Goal: Task Accomplishment & Management: Use online tool/utility

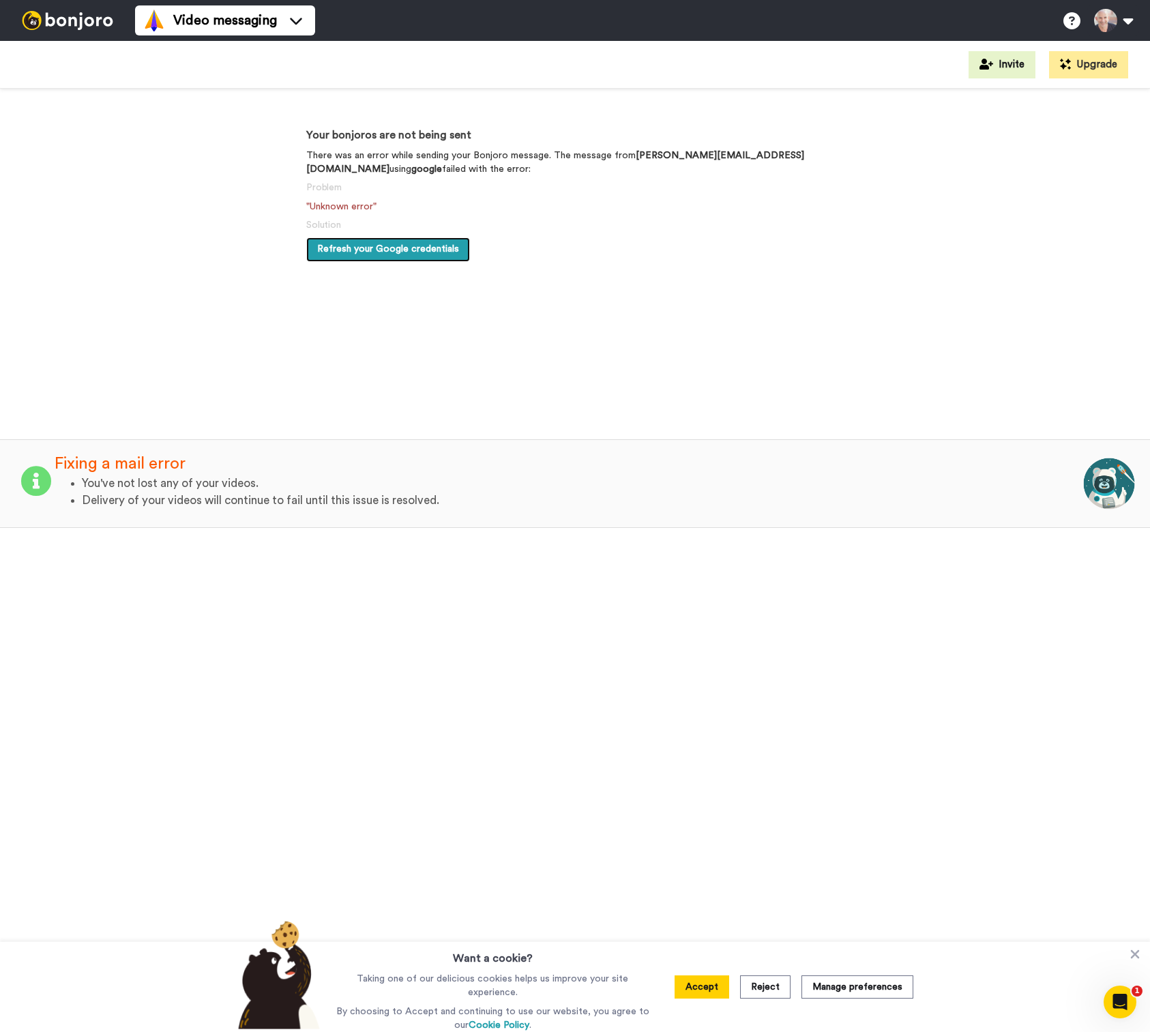
click at [377, 249] on span "Refresh your Google credentials" at bounding box center [388, 249] width 142 height 10
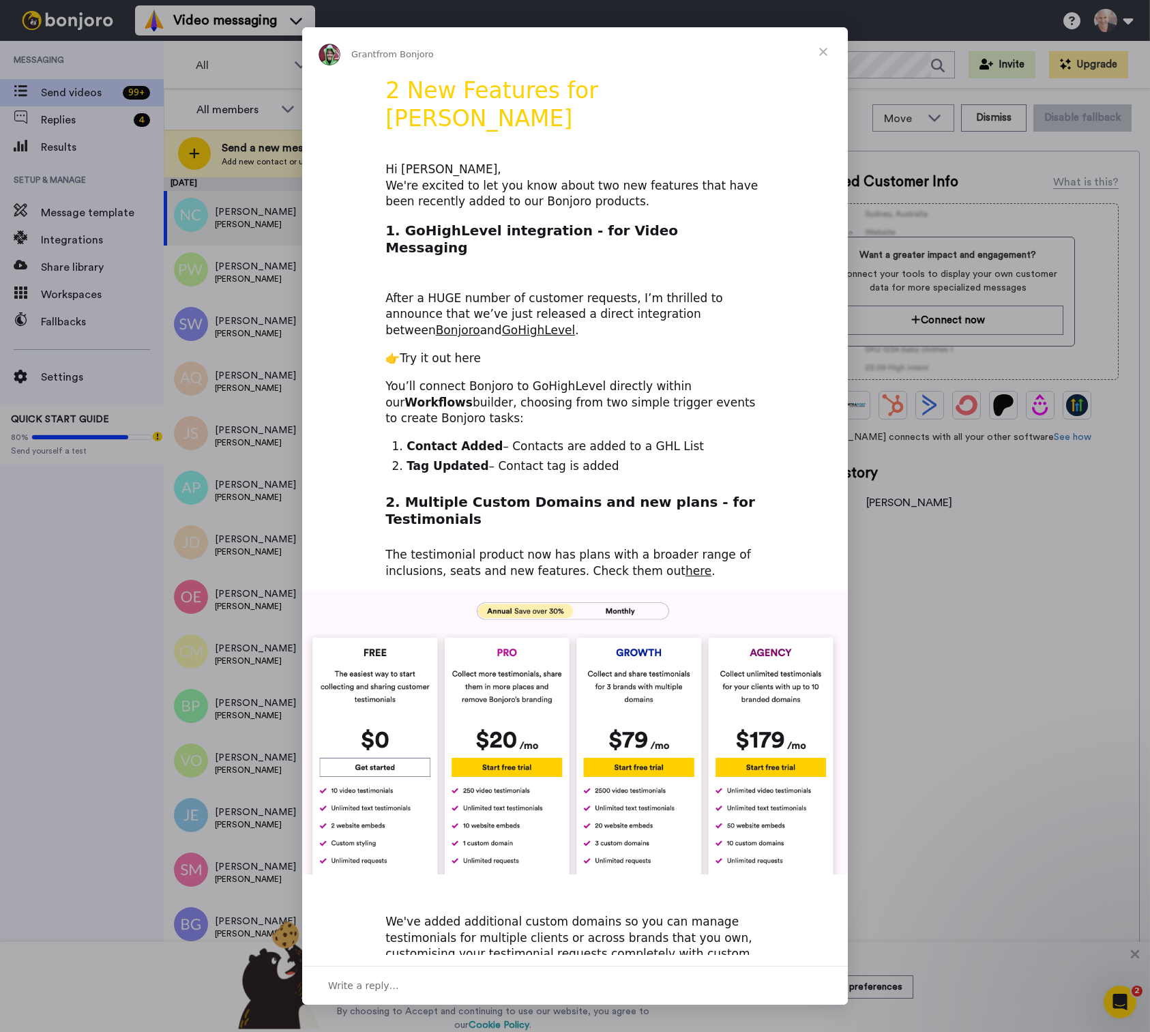
click at [432, 351] on link "Try it out here" at bounding box center [440, 358] width 81 height 14
click at [825, 49] on span "Close" at bounding box center [823, 51] width 49 height 49
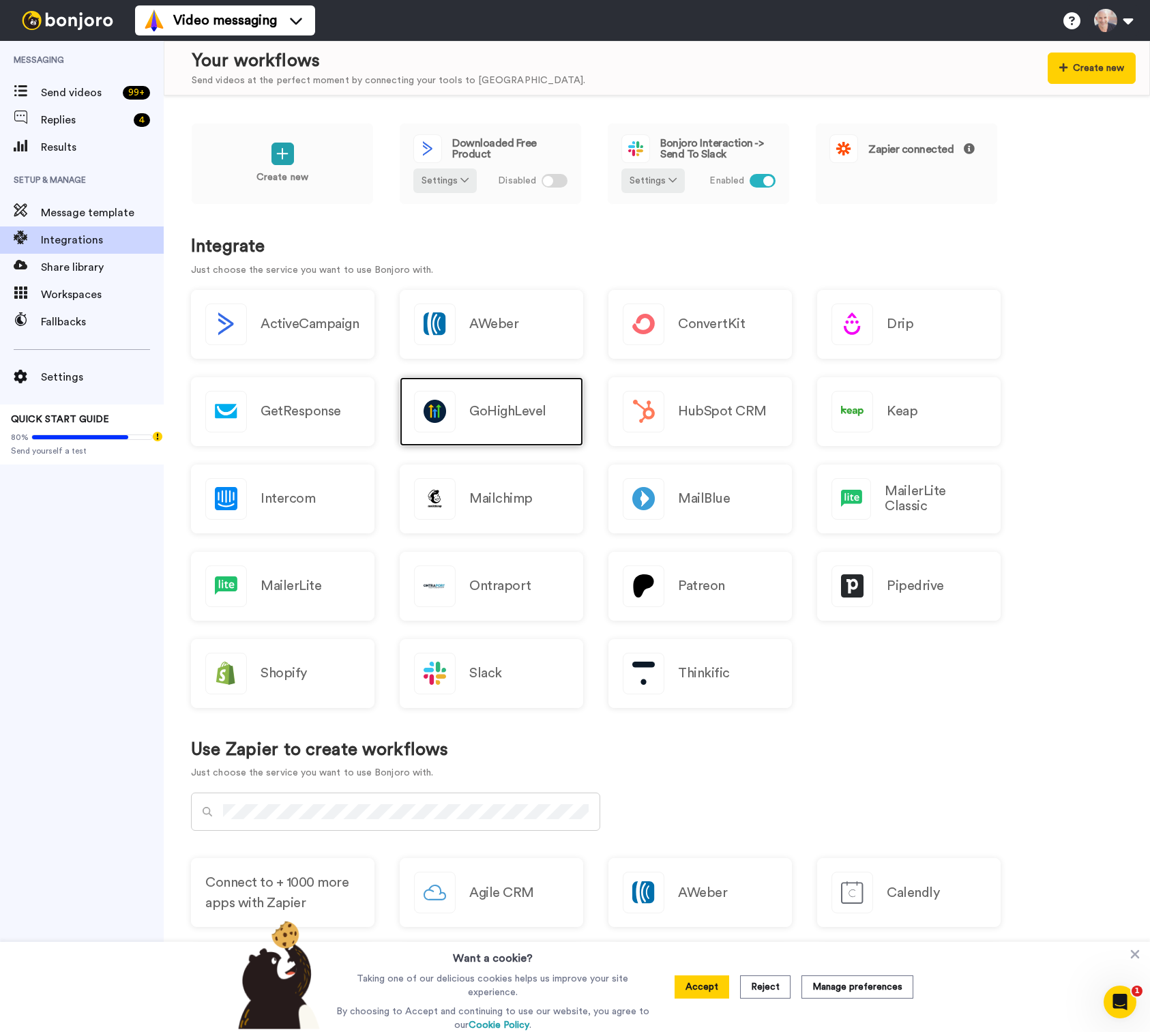
click at [501, 409] on h2 "GoHighLevel" at bounding box center [507, 411] width 77 height 15
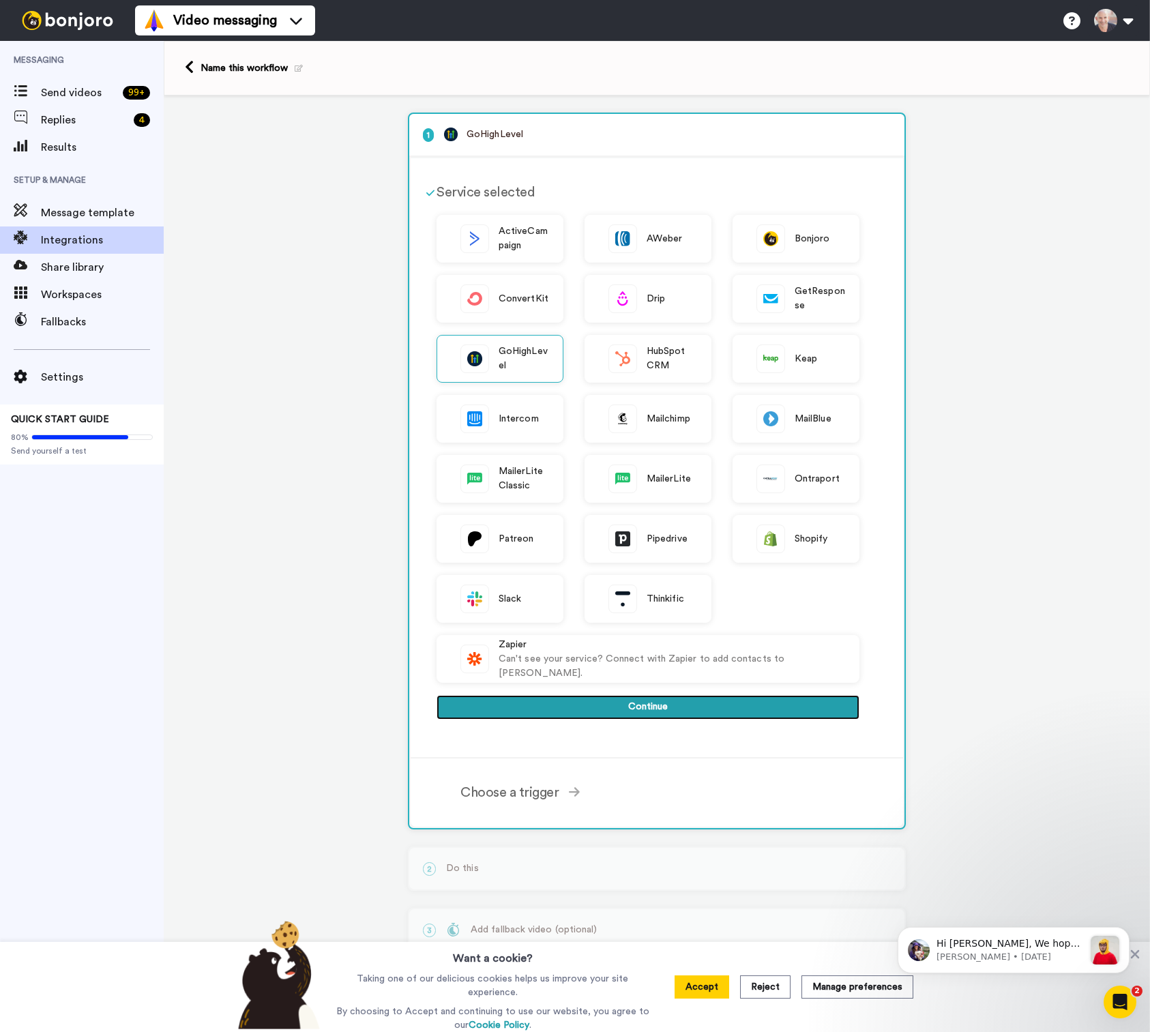
click at [642, 707] on button "Continue" at bounding box center [647, 707] width 423 height 25
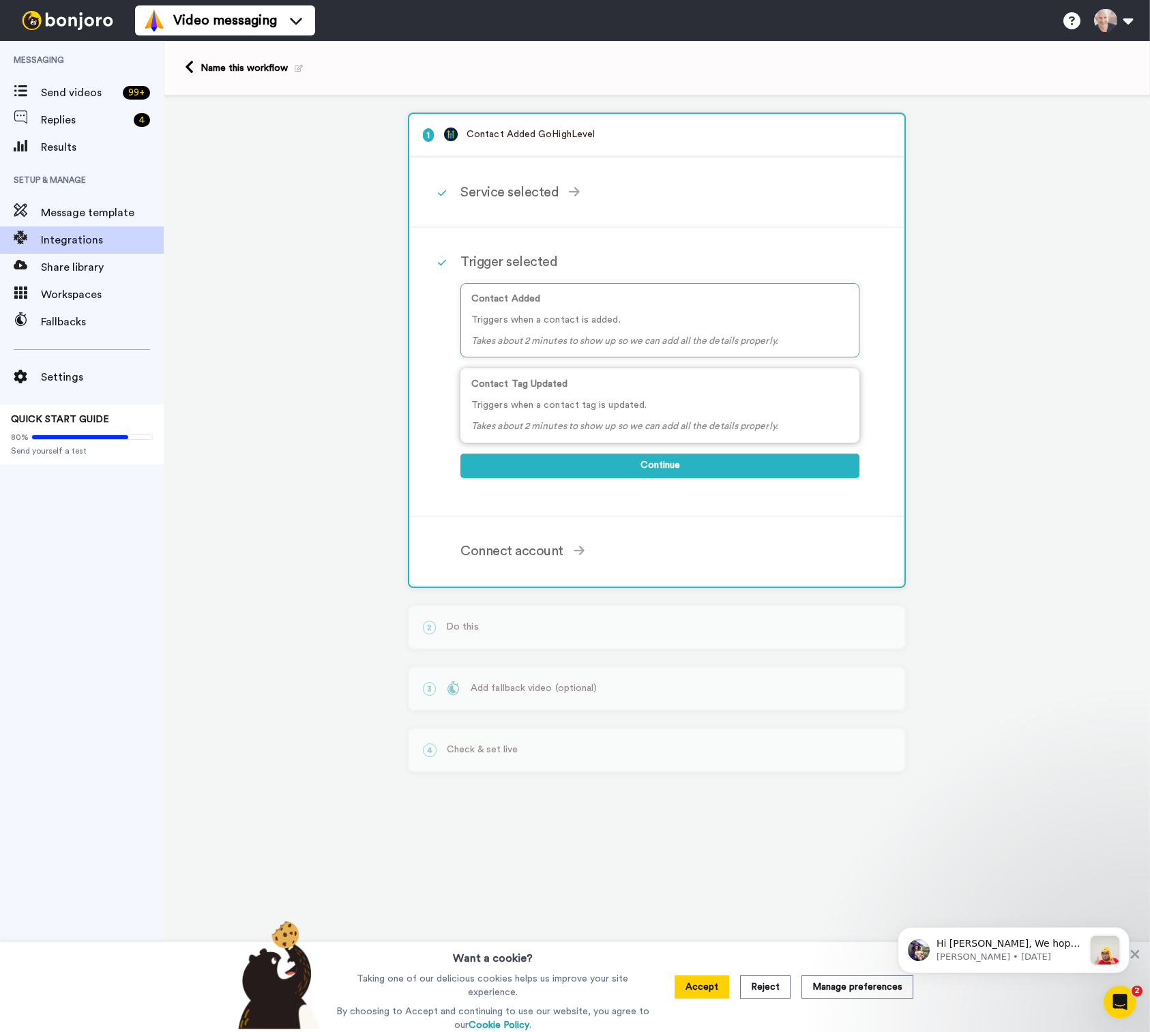
click at [569, 421] on icon "Takes about 2 minutes to show up so we can add all the details properly." at bounding box center [624, 426] width 307 height 10
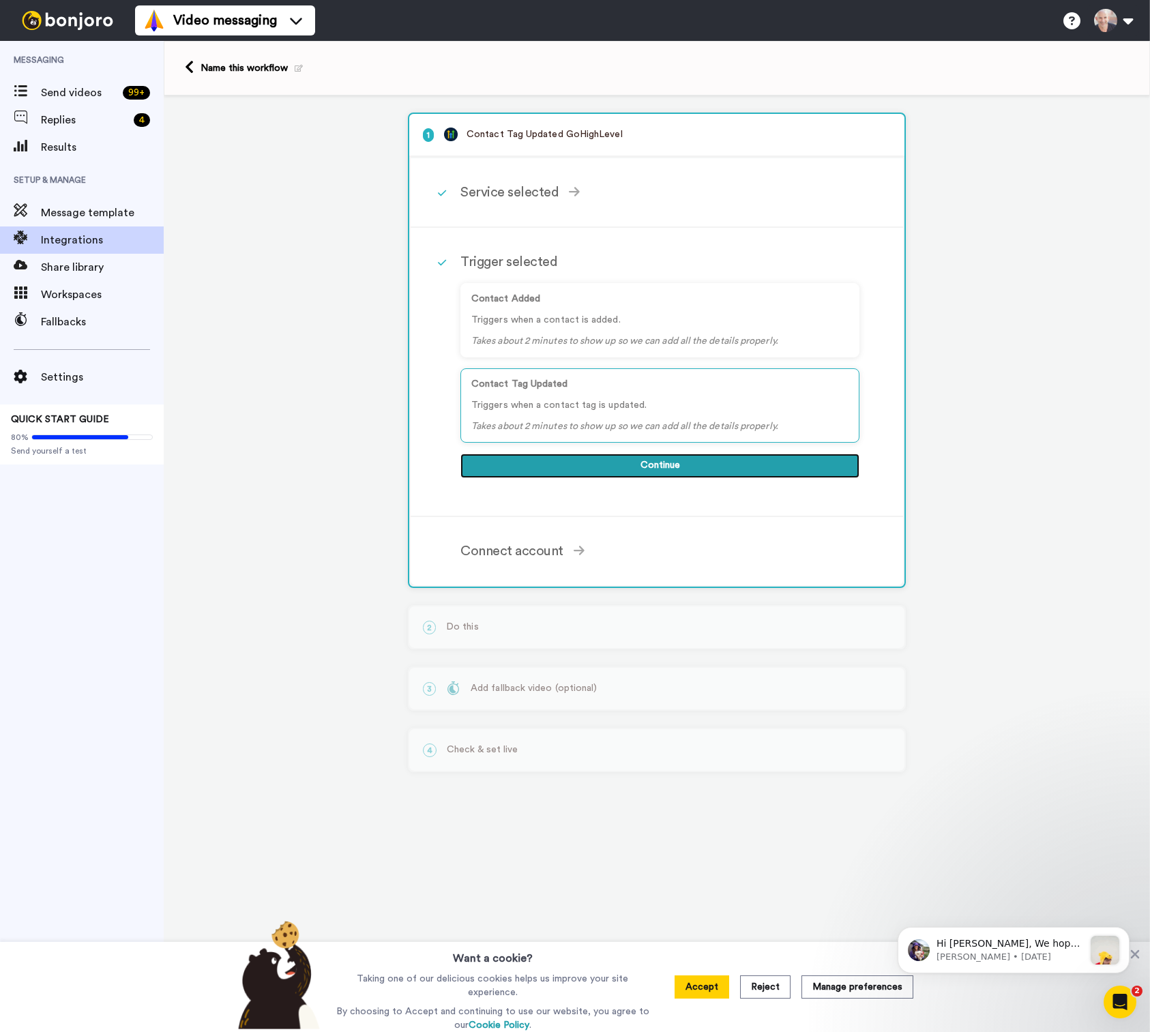
click at [587, 471] on button "Continue" at bounding box center [659, 466] width 399 height 25
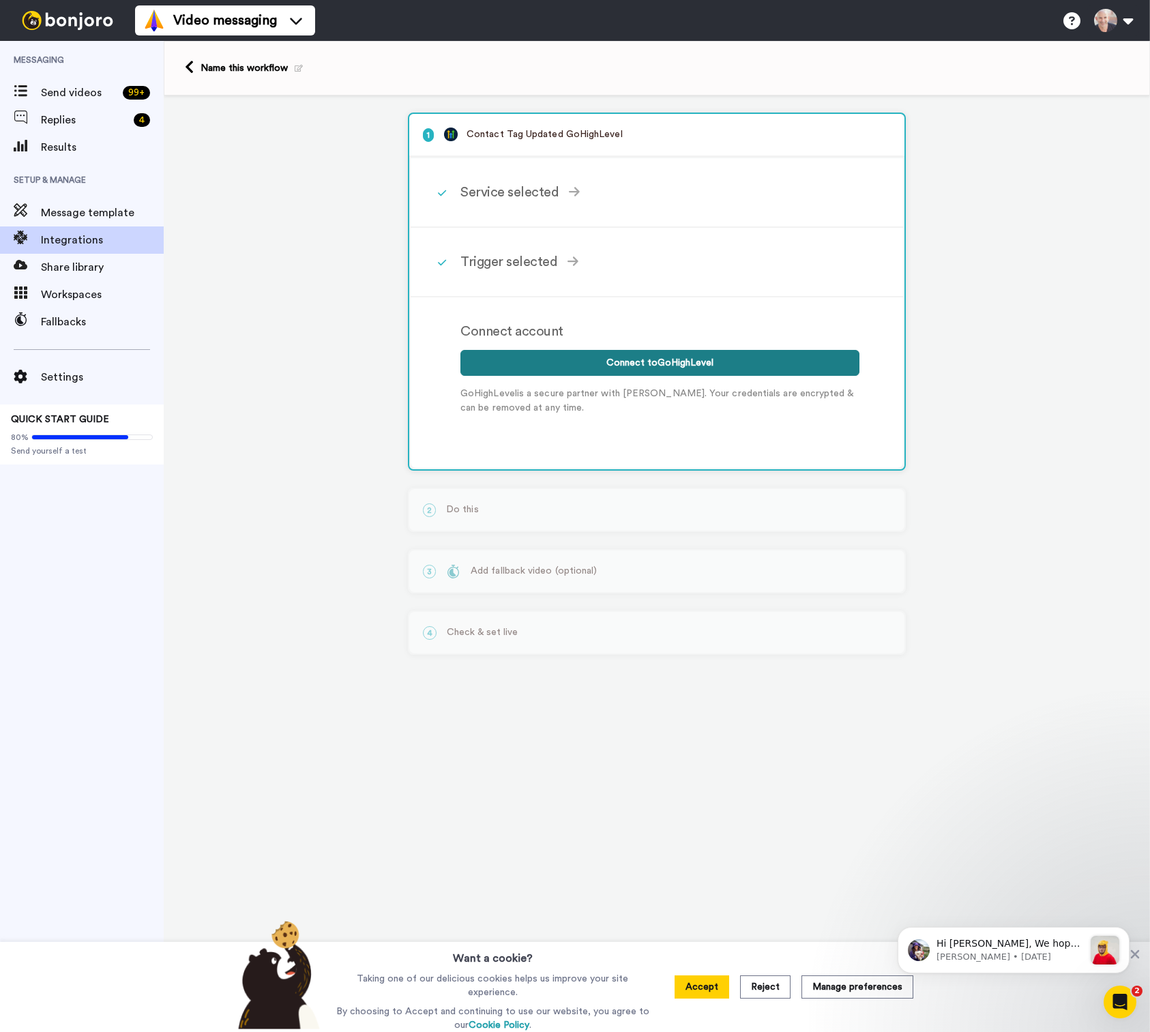
click at [636, 366] on button "Connect to GoHighLevel" at bounding box center [659, 363] width 399 height 26
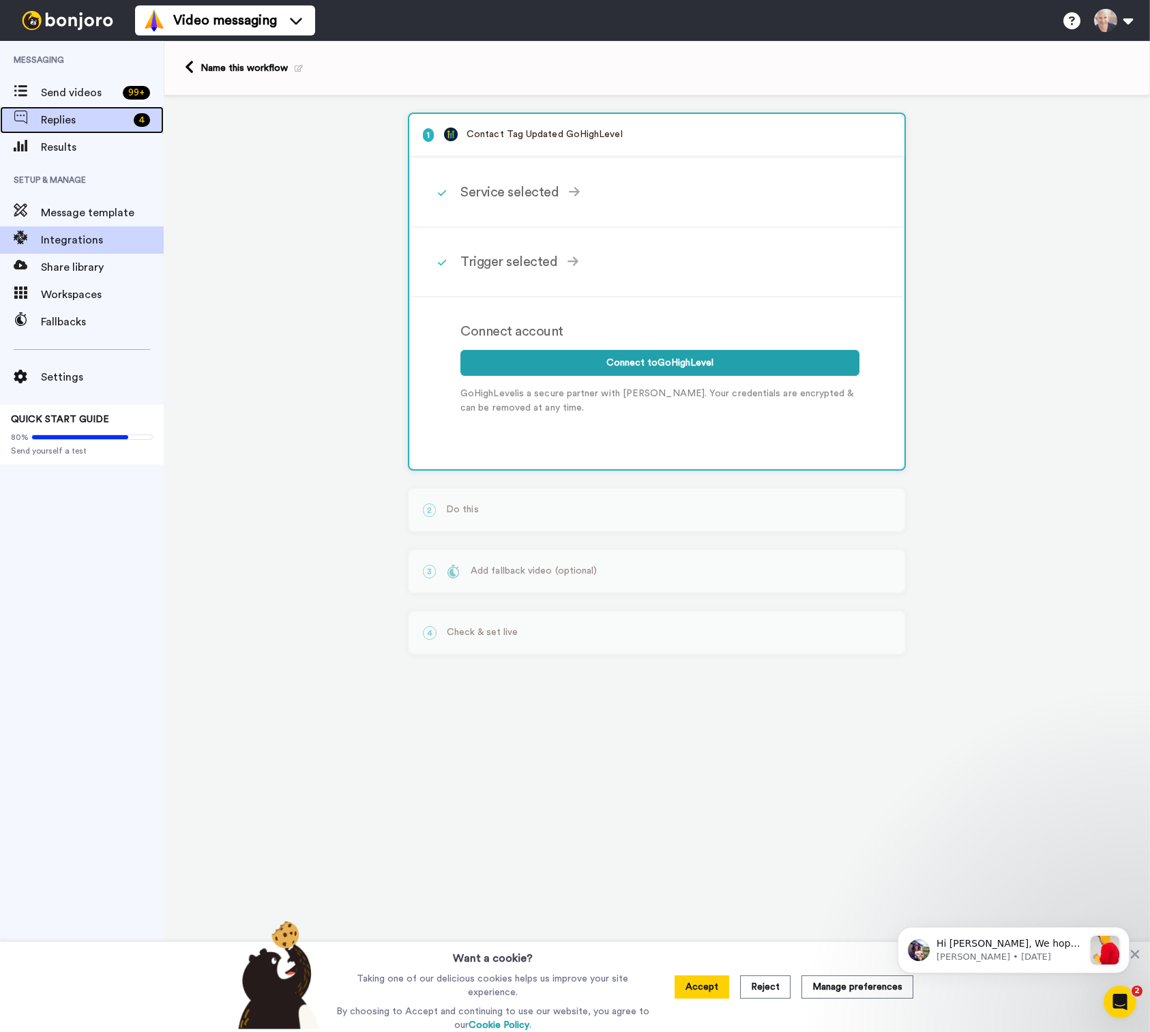
click at [55, 119] on span "Replies" at bounding box center [84, 120] width 87 height 16
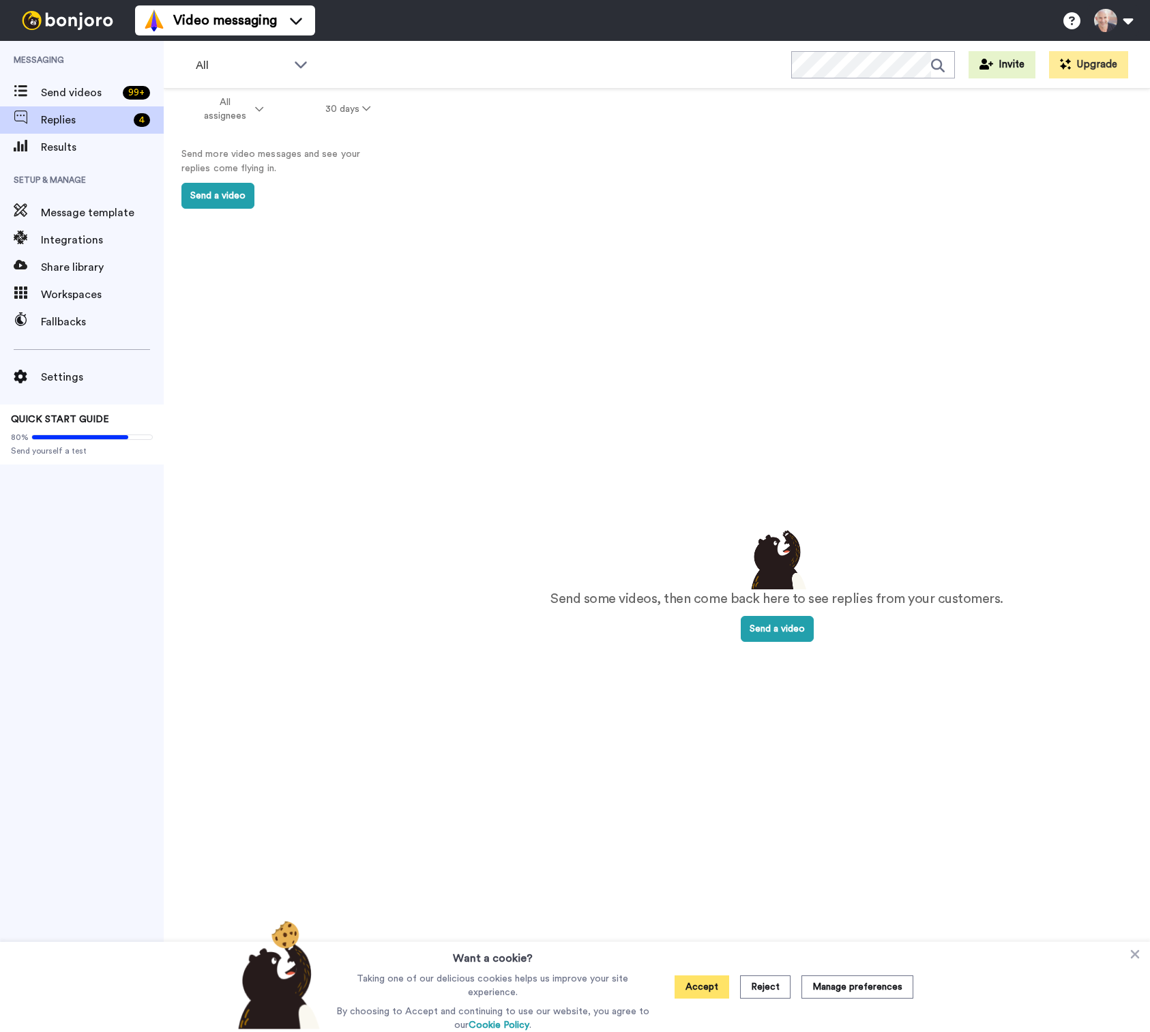
click at [705, 995] on button "Accept" at bounding box center [702, 986] width 55 height 23
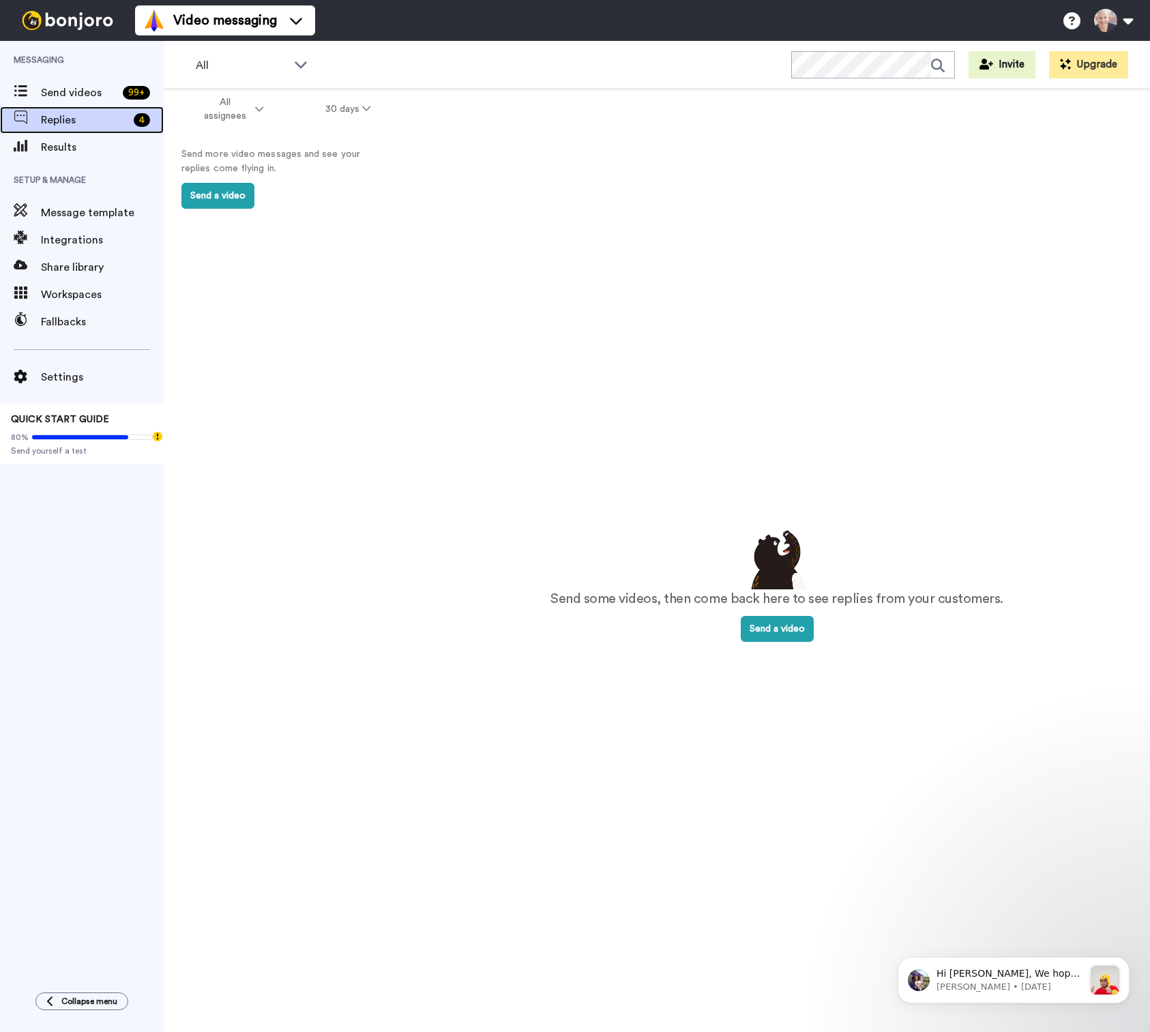
click at [142, 117] on div "4" at bounding box center [142, 120] width 16 height 14
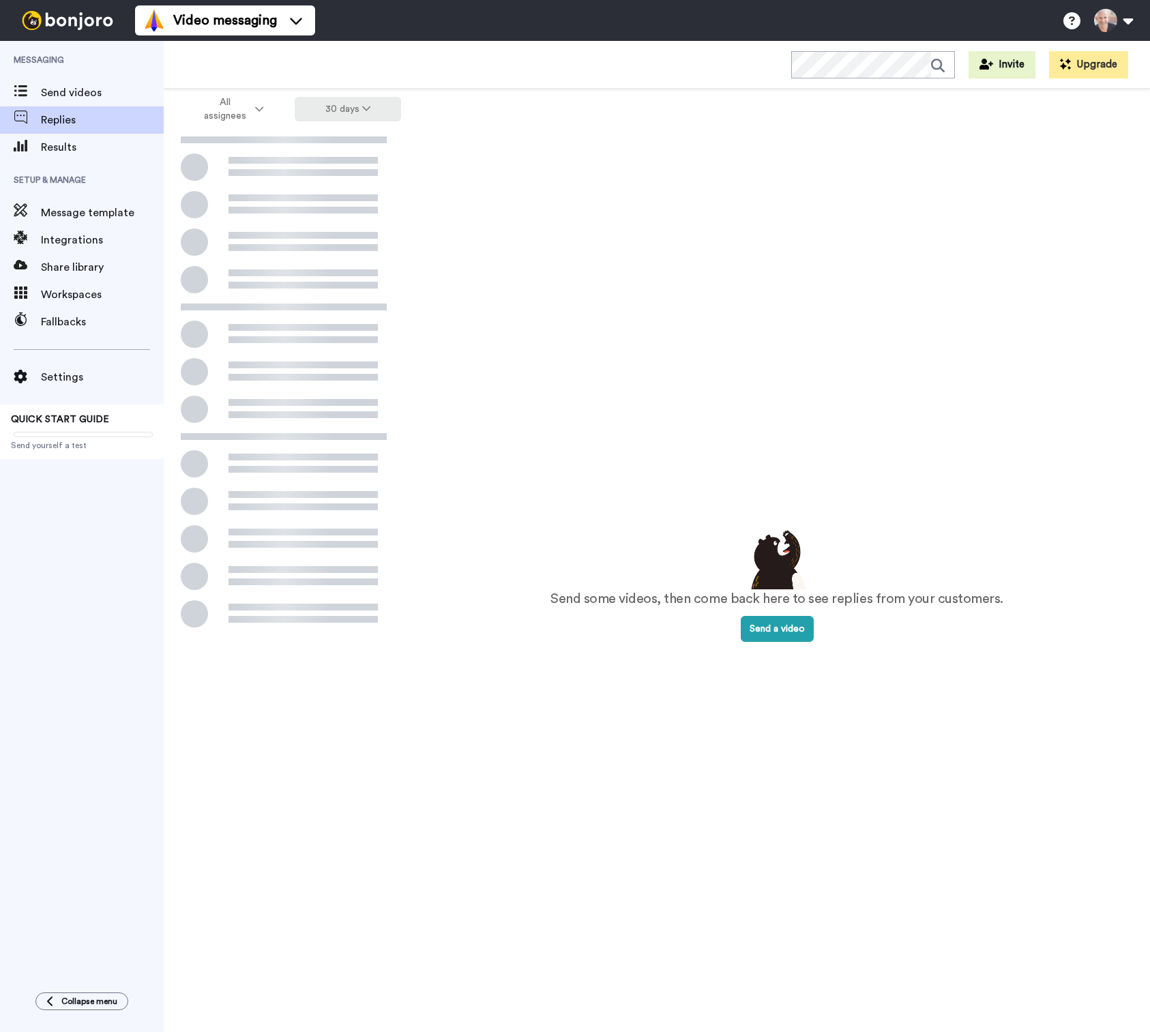
click at [355, 106] on button "30 days" at bounding box center [348, 109] width 107 height 25
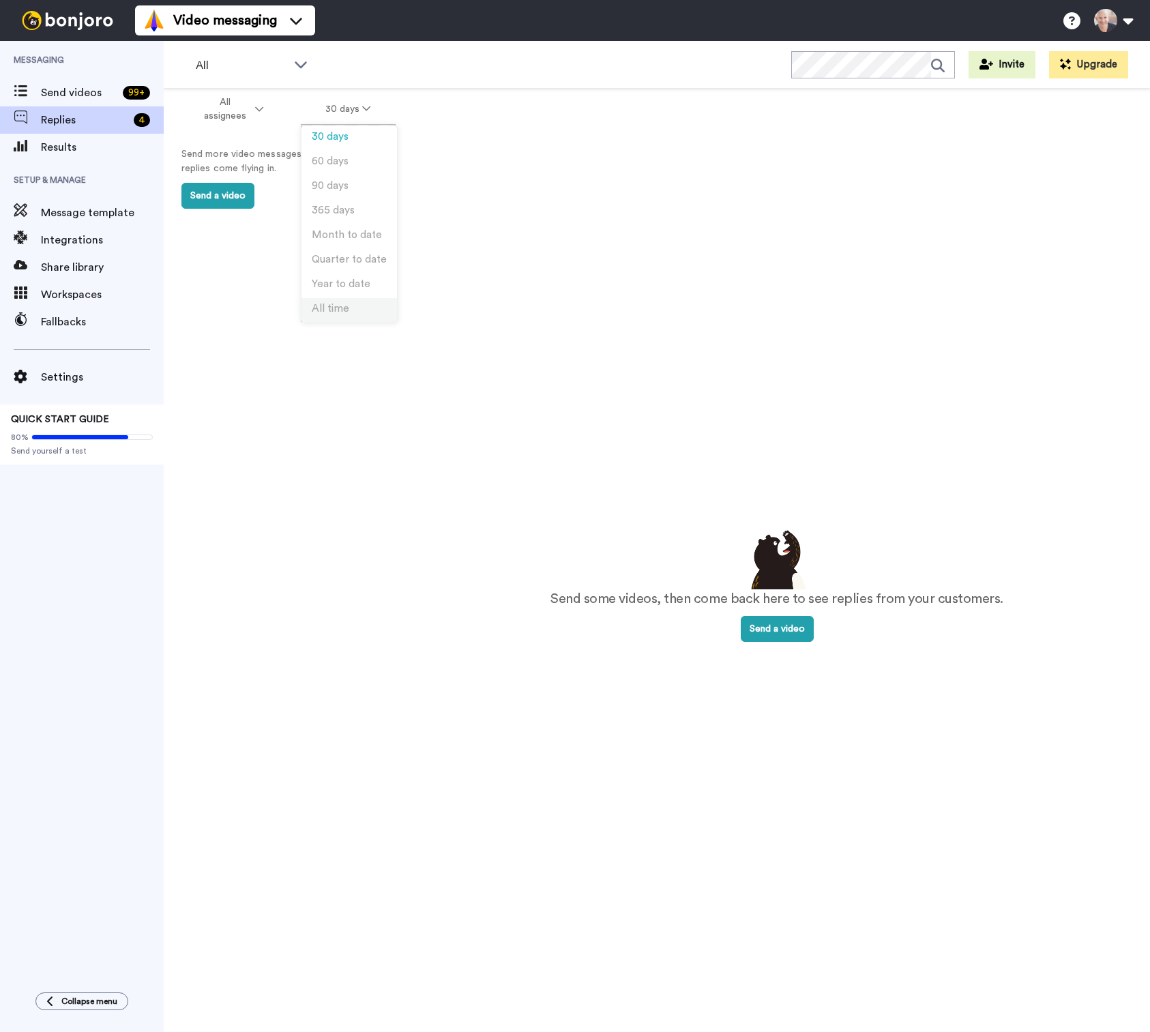
click at [352, 312] on li "All time" at bounding box center [348, 310] width 95 height 25
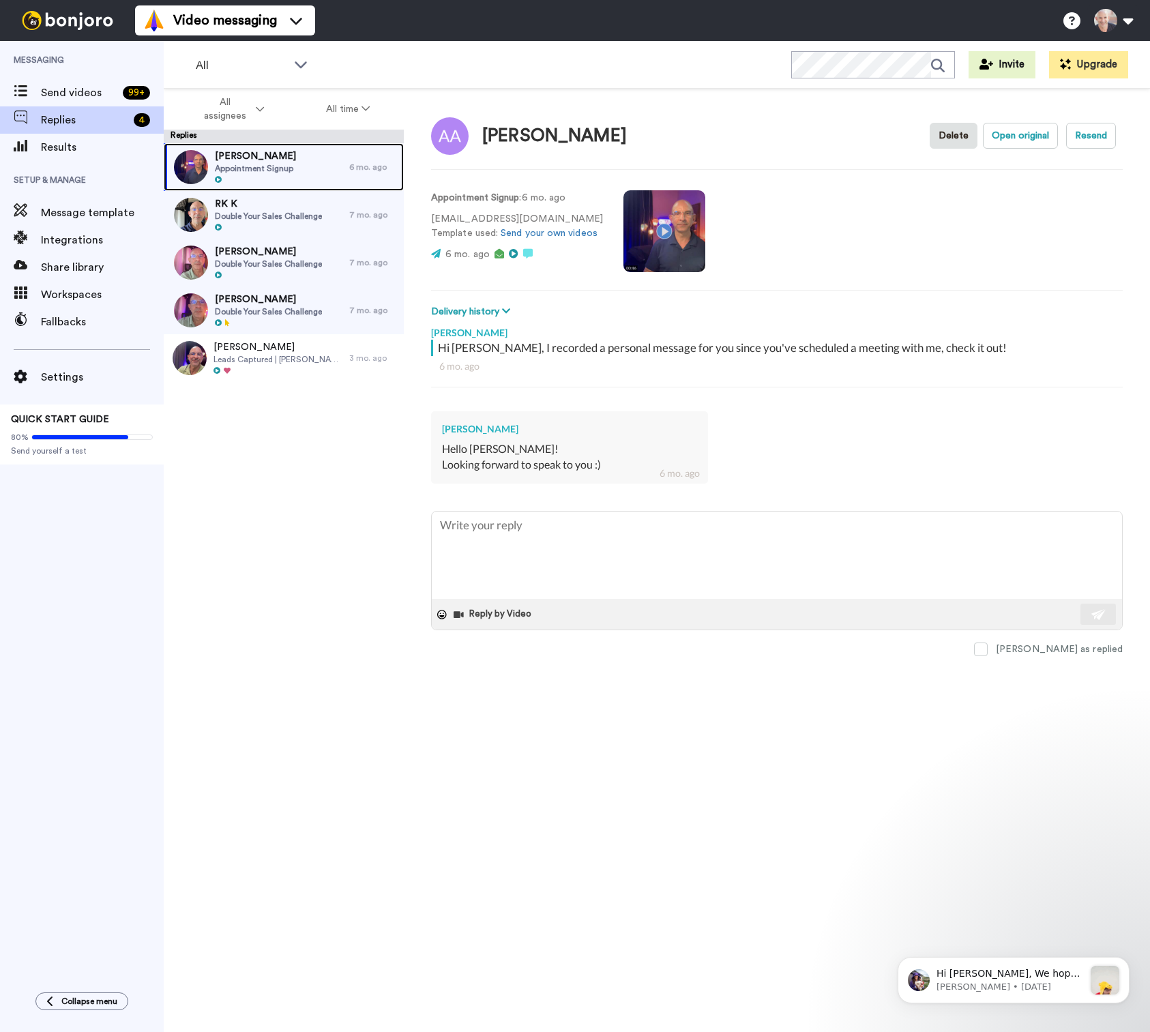
click at [262, 160] on span "Ali" at bounding box center [255, 156] width 81 height 14
click at [252, 213] on span "Double Your Sales Challenge" at bounding box center [268, 216] width 107 height 11
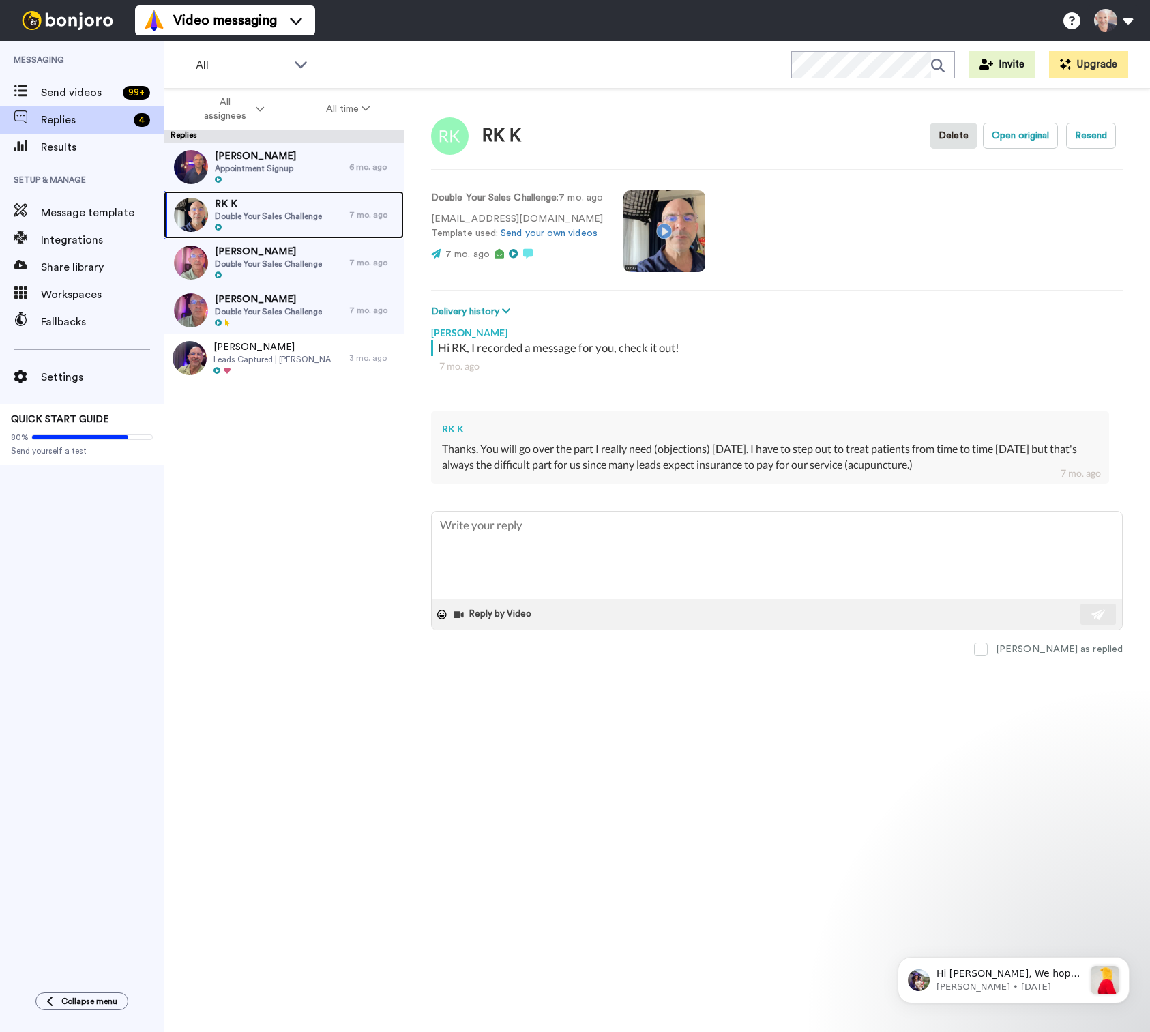
click at [246, 217] on span "Double Your Sales Challenge" at bounding box center [268, 216] width 107 height 11
click at [242, 250] on span "Dwayne Douglas" at bounding box center [268, 252] width 107 height 14
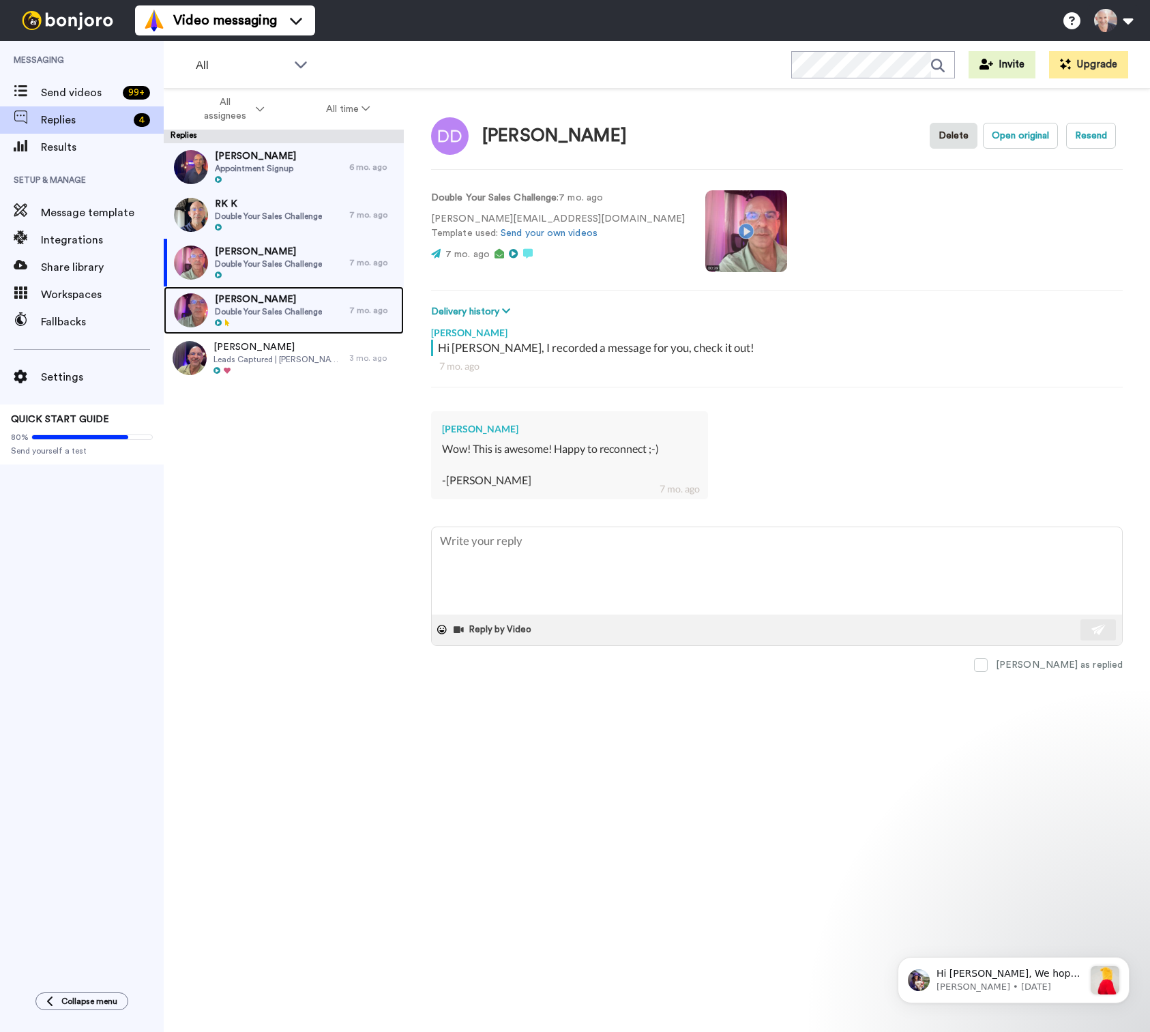
click at [236, 307] on span "Double Your Sales Challenge" at bounding box center [268, 311] width 107 height 11
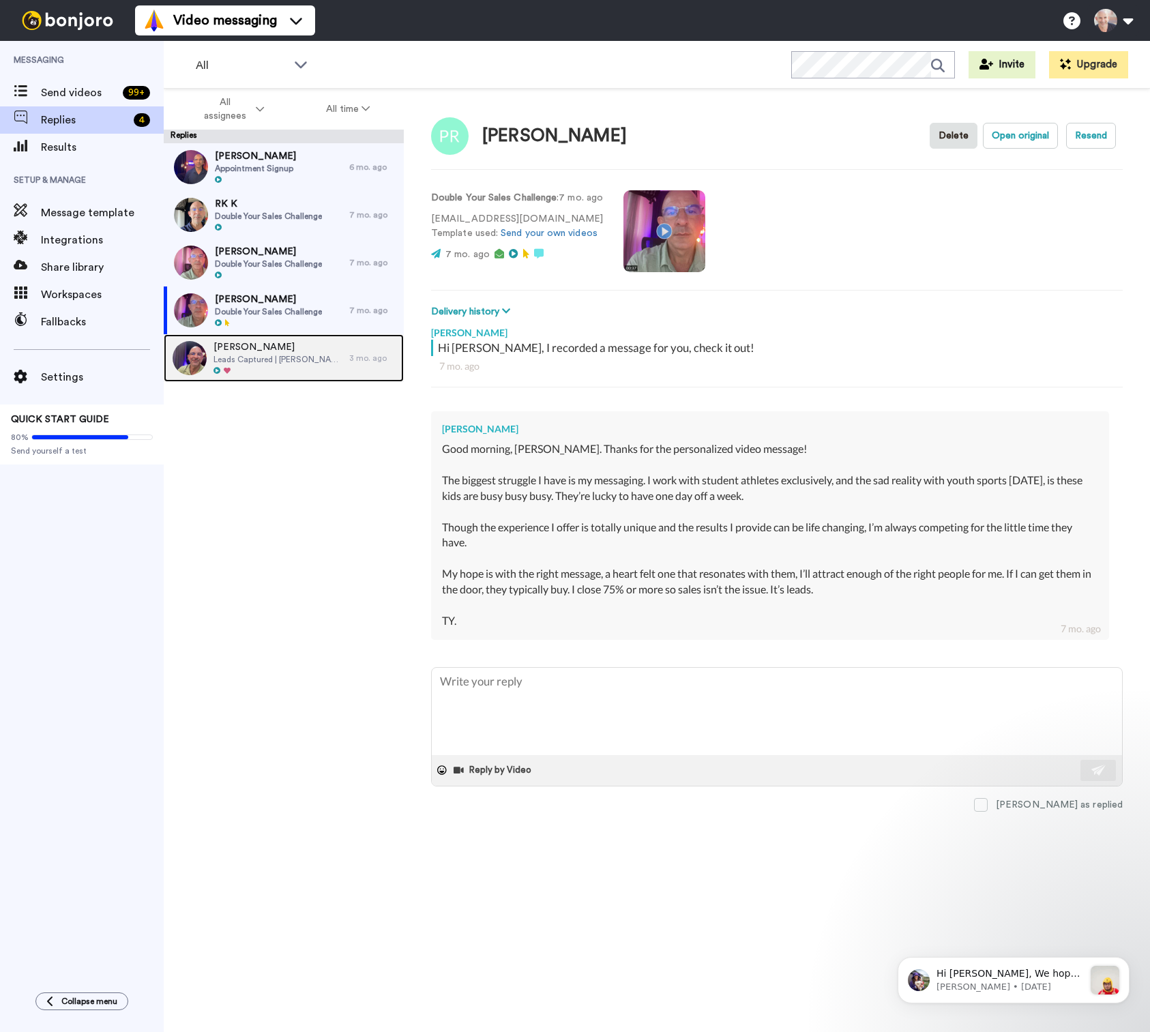
click at [233, 354] on span "Leads Captured | Pedro Lopez - Appt Obj Scripts" at bounding box center [277, 359] width 129 height 11
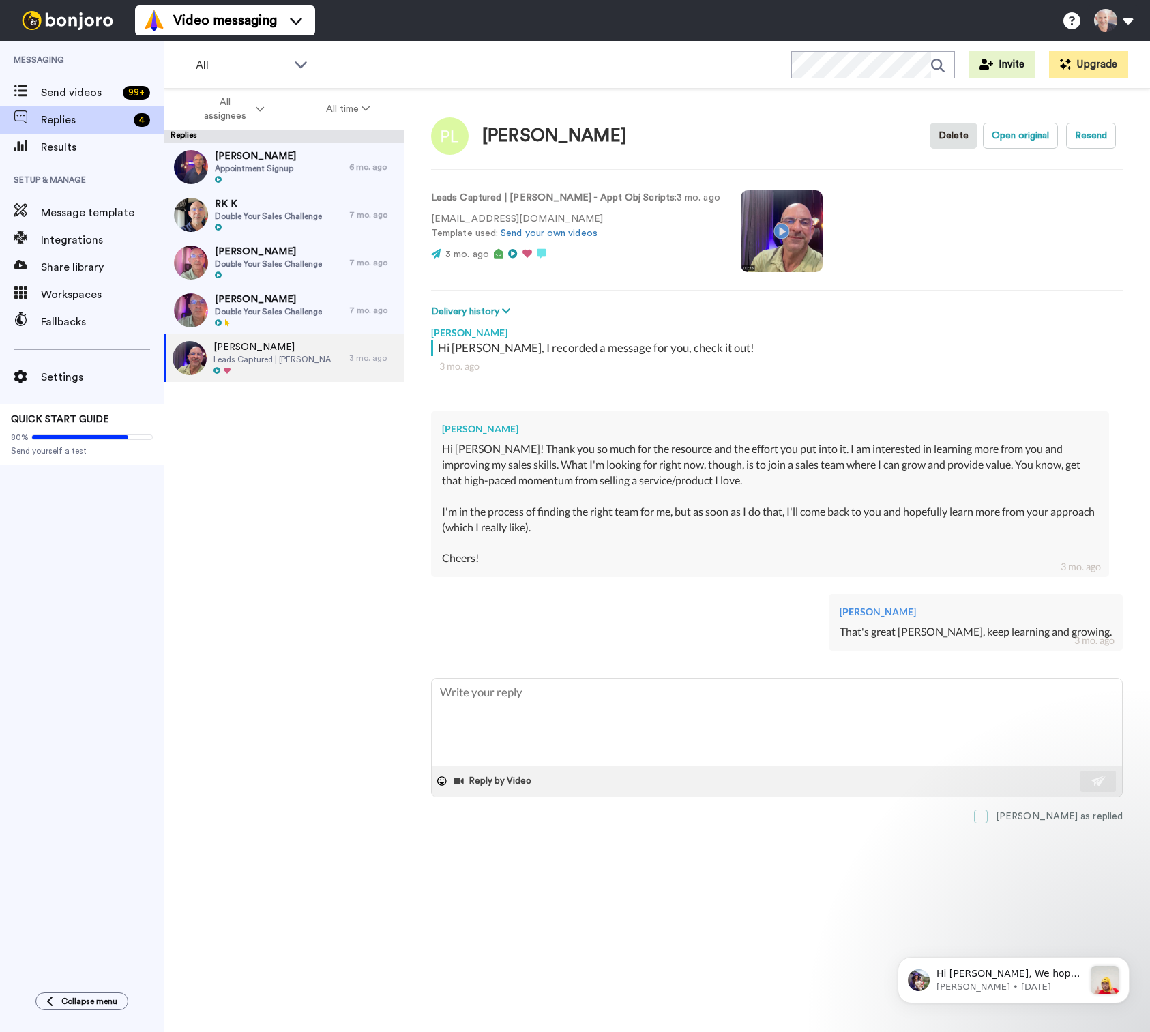
click at [988, 816] on span at bounding box center [981, 817] width 14 height 14
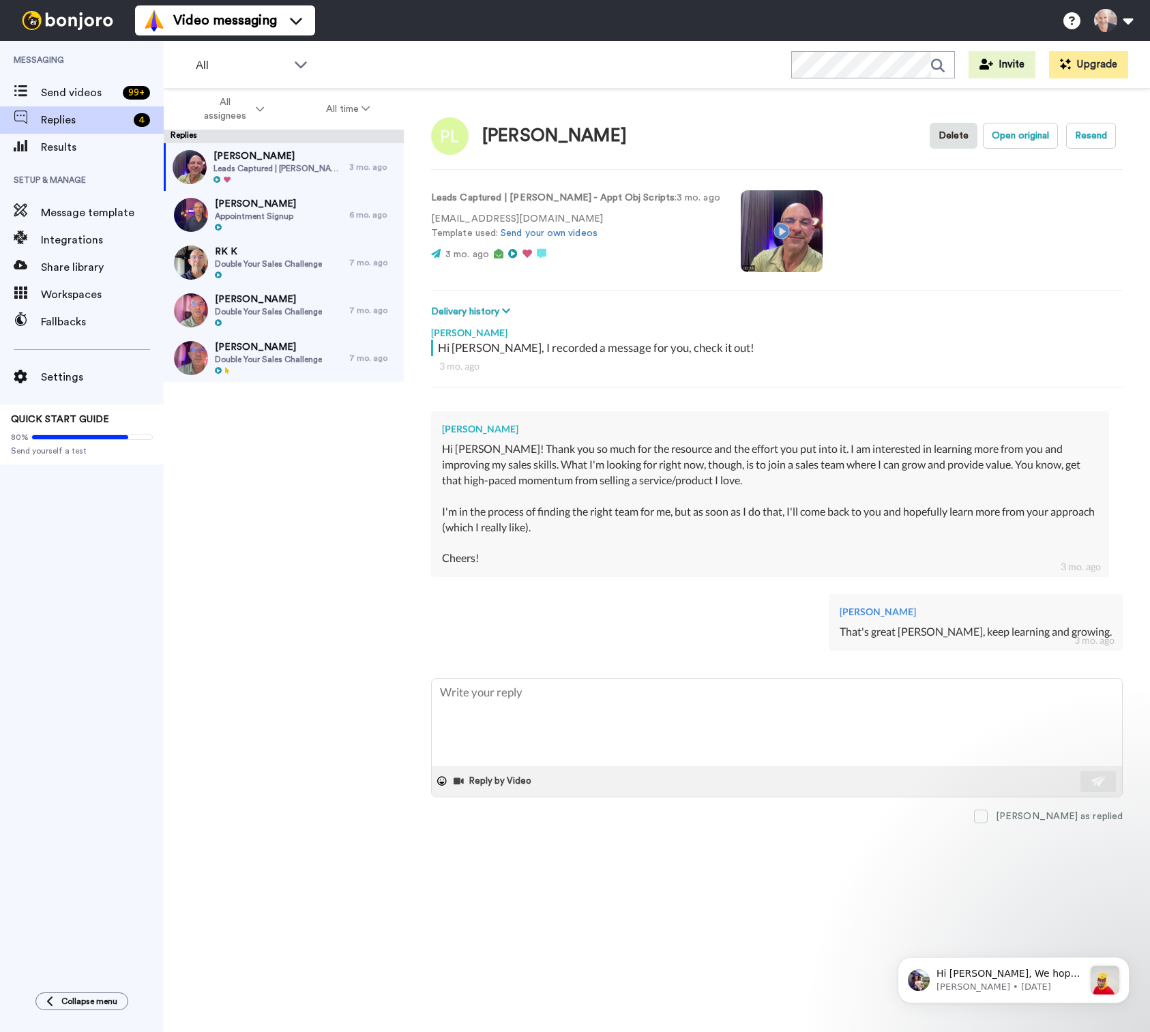
type textarea "x"
click at [68, 248] on div "Integrations" at bounding box center [82, 239] width 164 height 27
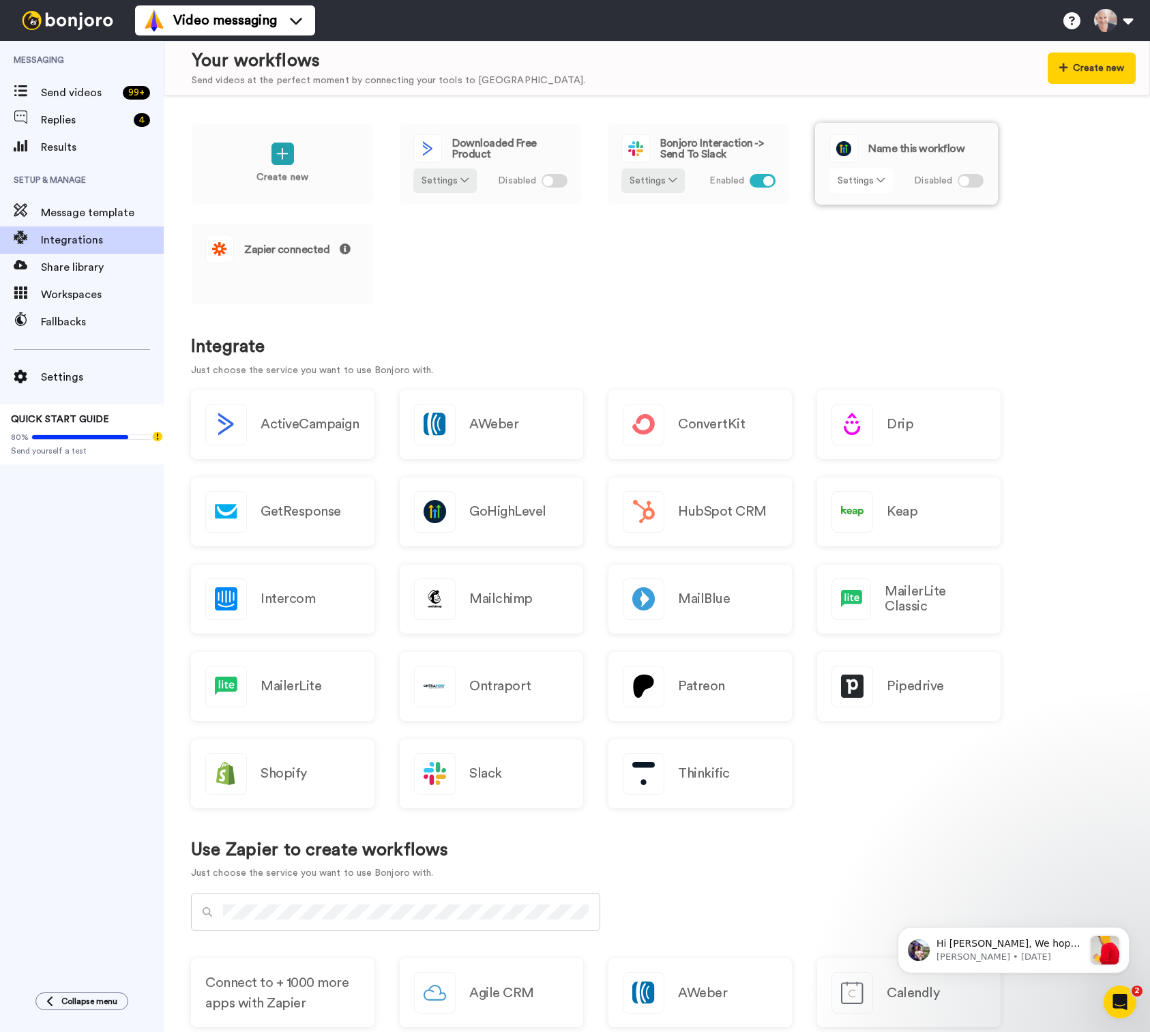
click at [865, 187] on button "Settings" at bounding box center [860, 180] width 63 height 25
click at [865, 252] on span "Remove" at bounding box center [862, 257] width 40 height 10
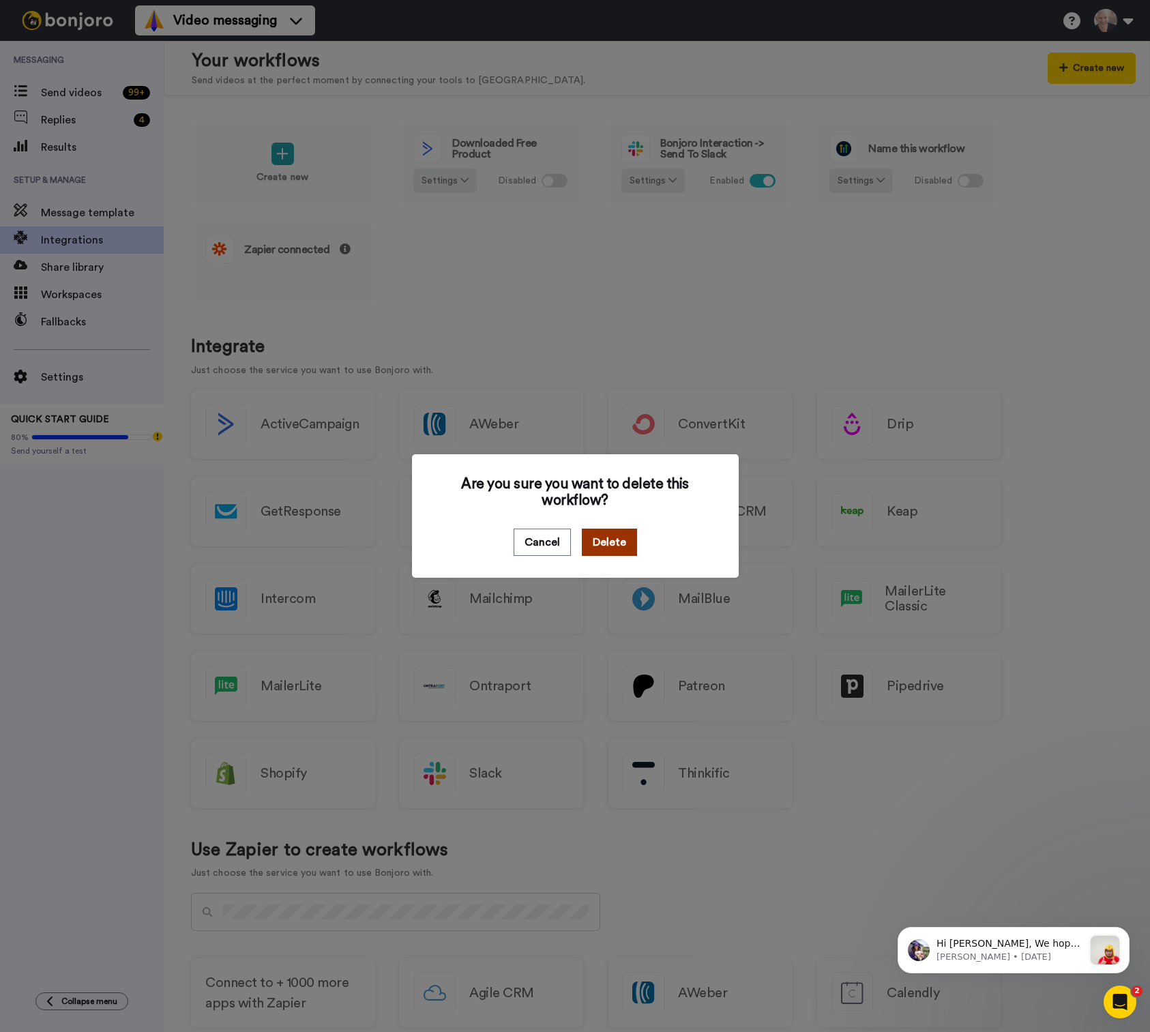
click at [612, 546] on button "Delete" at bounding box center [609, 542] width 55 height 27
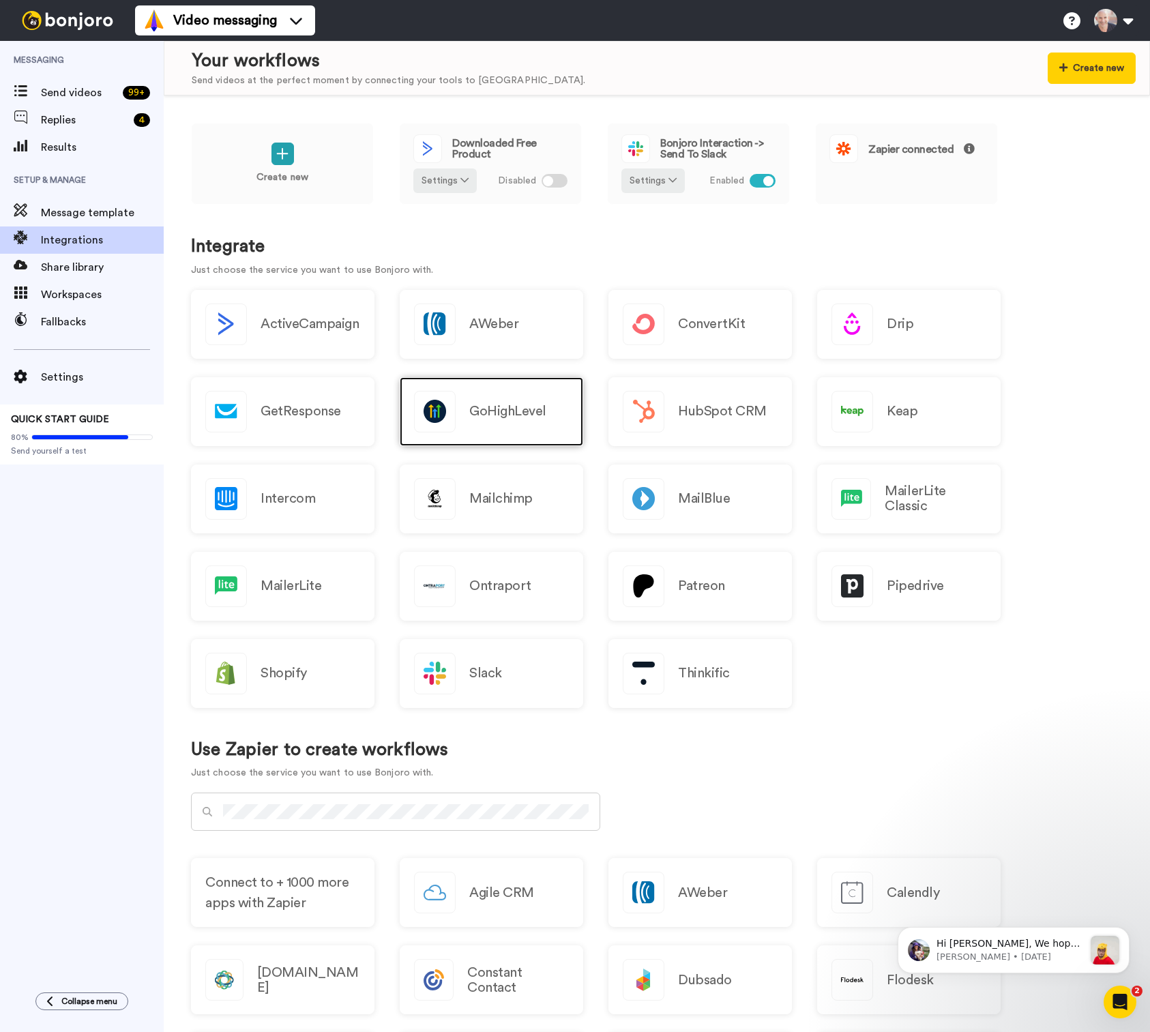
click at [482, 407] on h2 "GoHighLevel" at bounding box center [507, 411] width 77 height 15
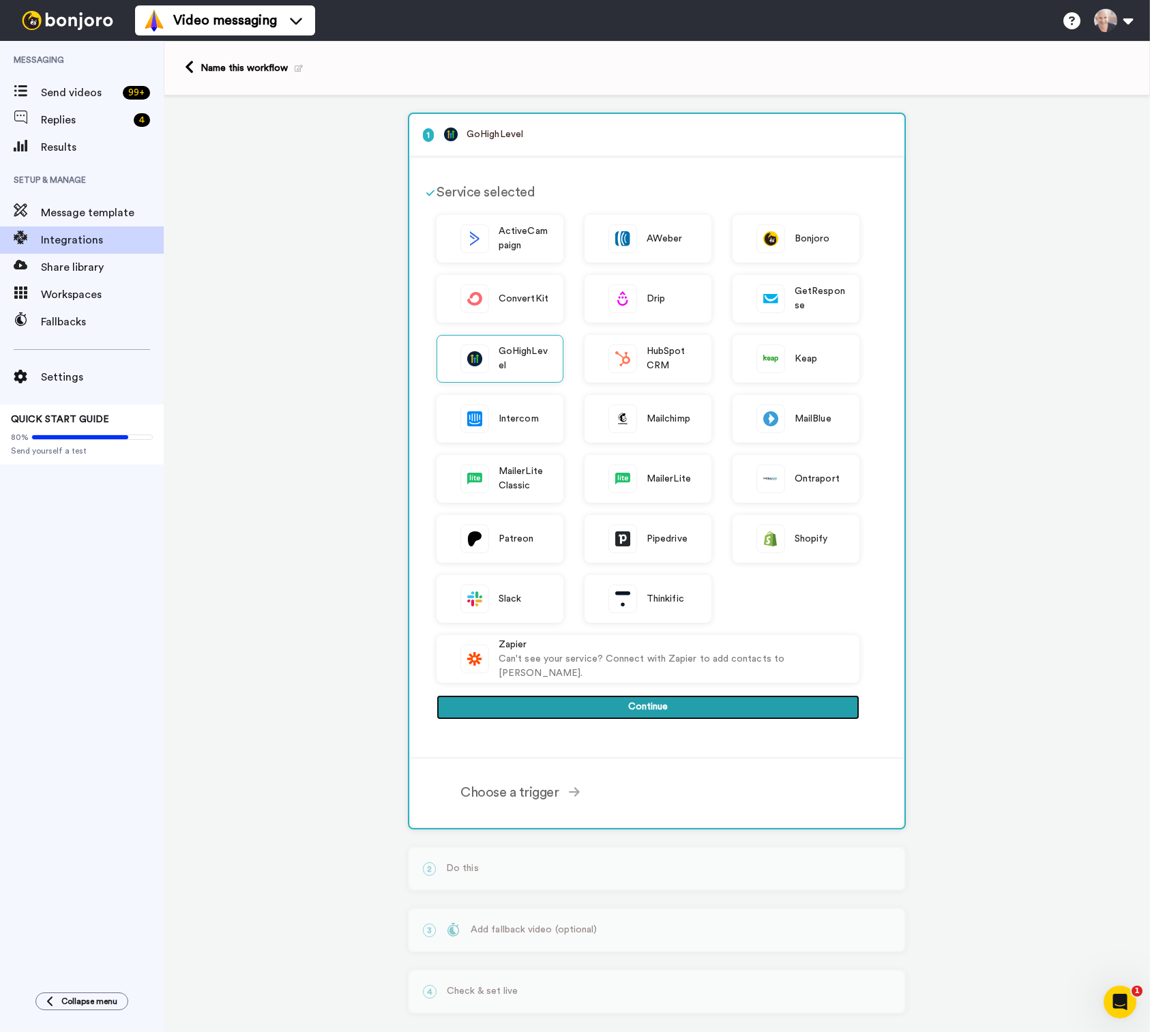
click at [637, 709] on button "Continue" at bounding box center [647, 707] width 423 height 25
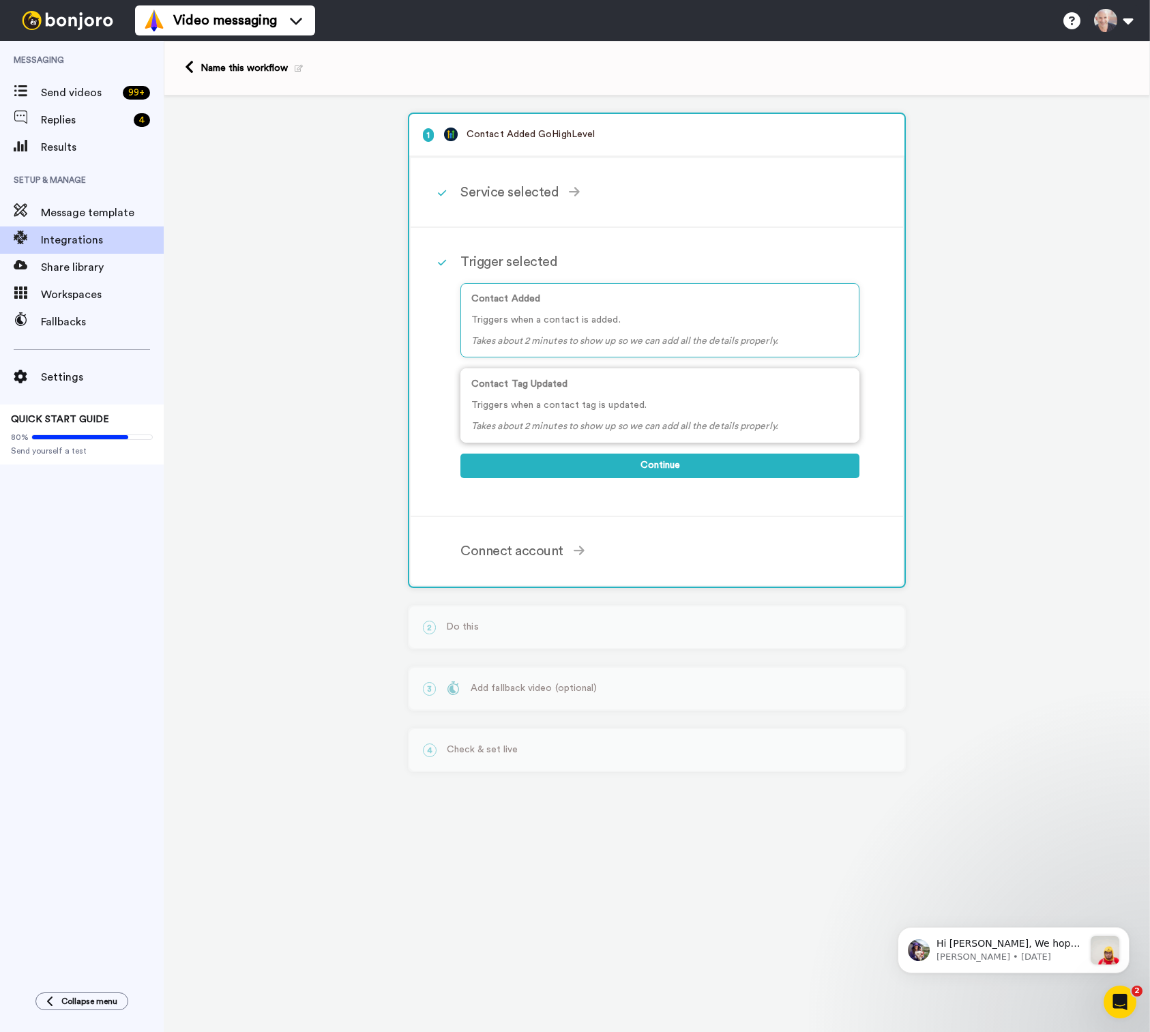
click at [530, 423] on icon "Takes about 2 minutes to show up so we can add all the details properly." at bounding box center [624, 426] width 307 height 10
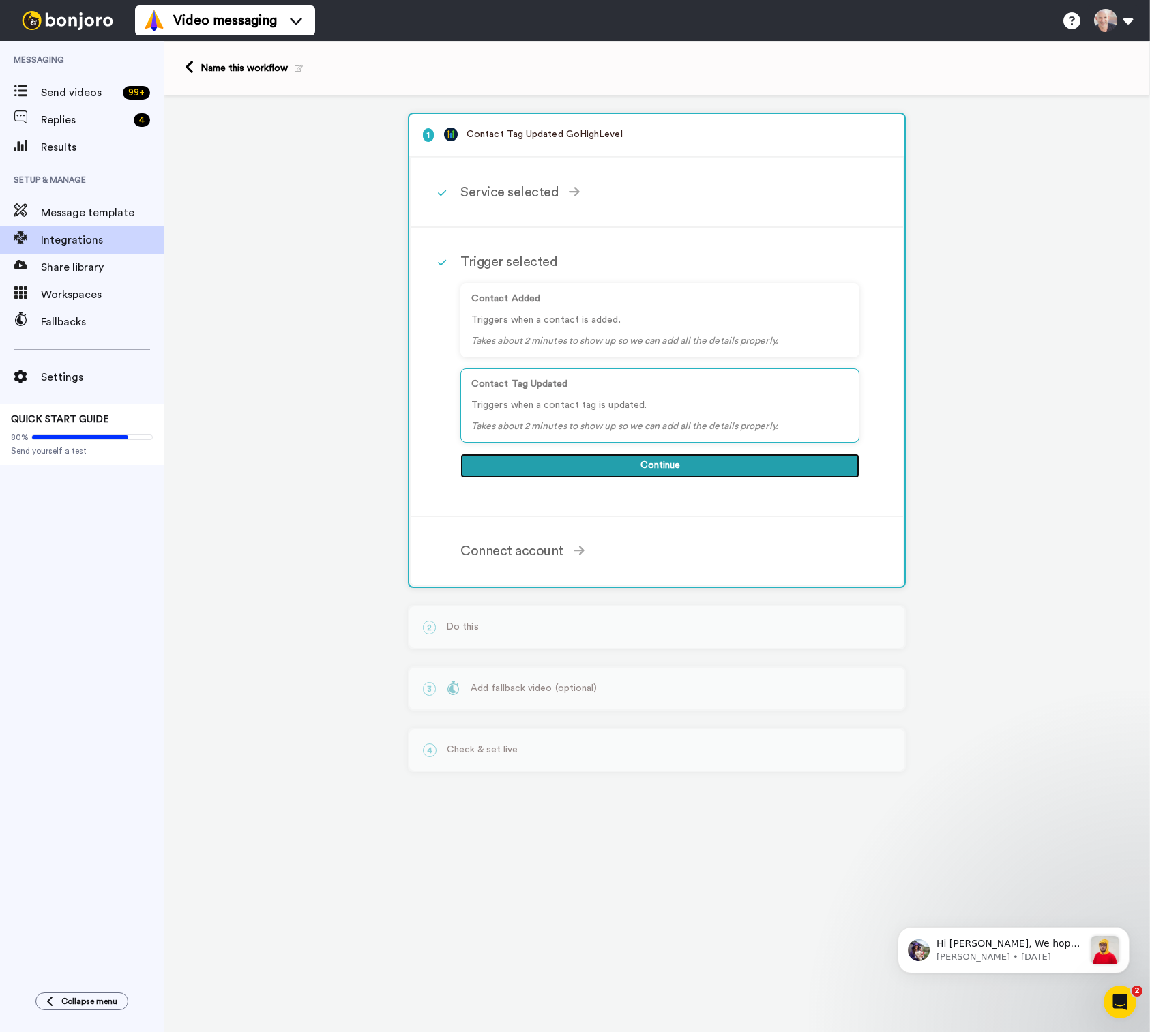
click at [636, 465] on button "Continue" at bounding box center [659, 466] width 399 height 25
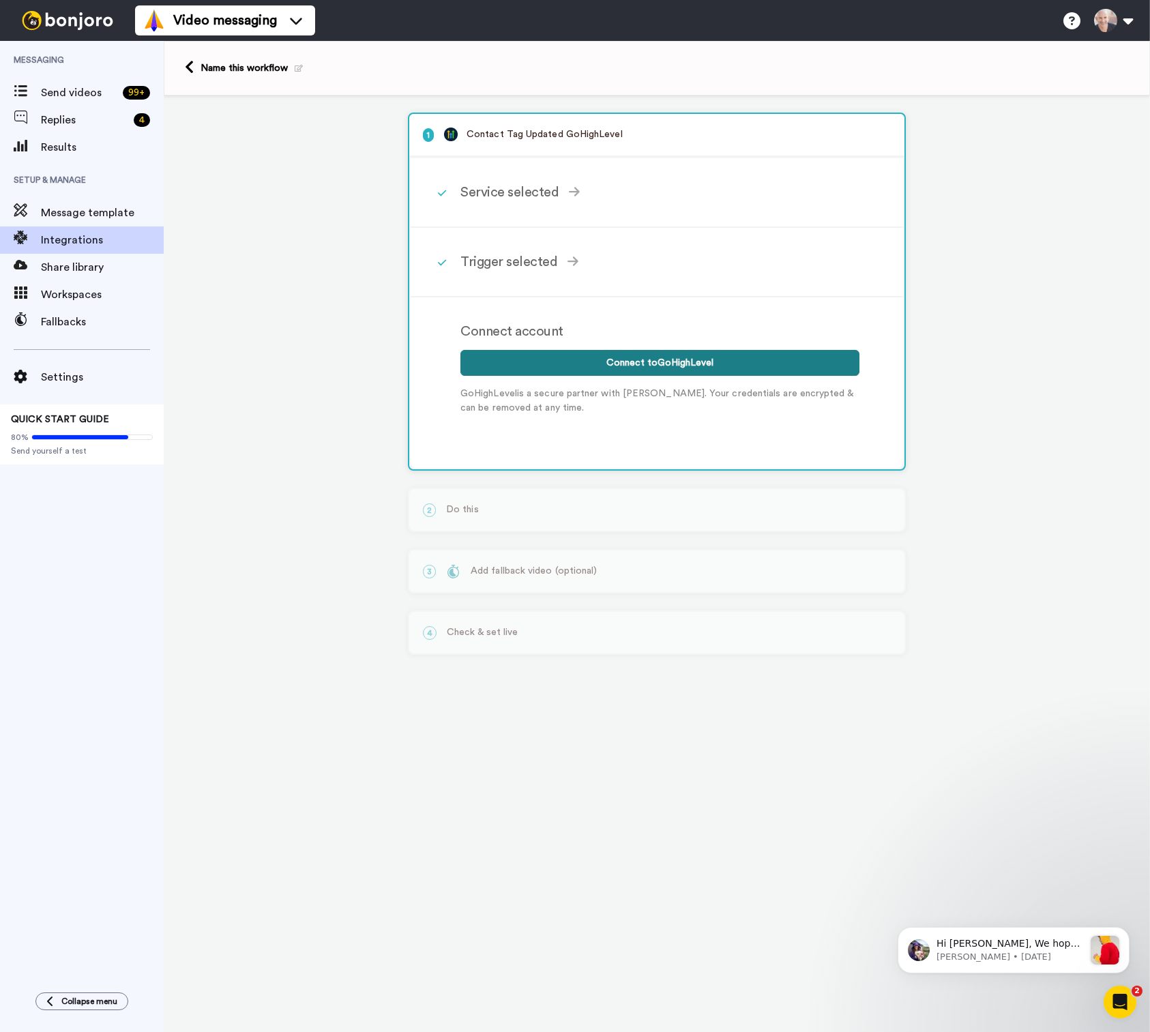
click at [645, 368] on button "Connect to GoHighLevel" at bounding box center [659, 363] width 399 height 26
click at [668, 367] on button "Connect to GoHighLevel" at bounding box center [659, 363] width 399 height 26
click at [219, 71] on div "Name this workflow" at bounding box center [252, 68] width 102 height 14
click at [186, 68] on icon at bounding box center [189, 67] width 9 height 14
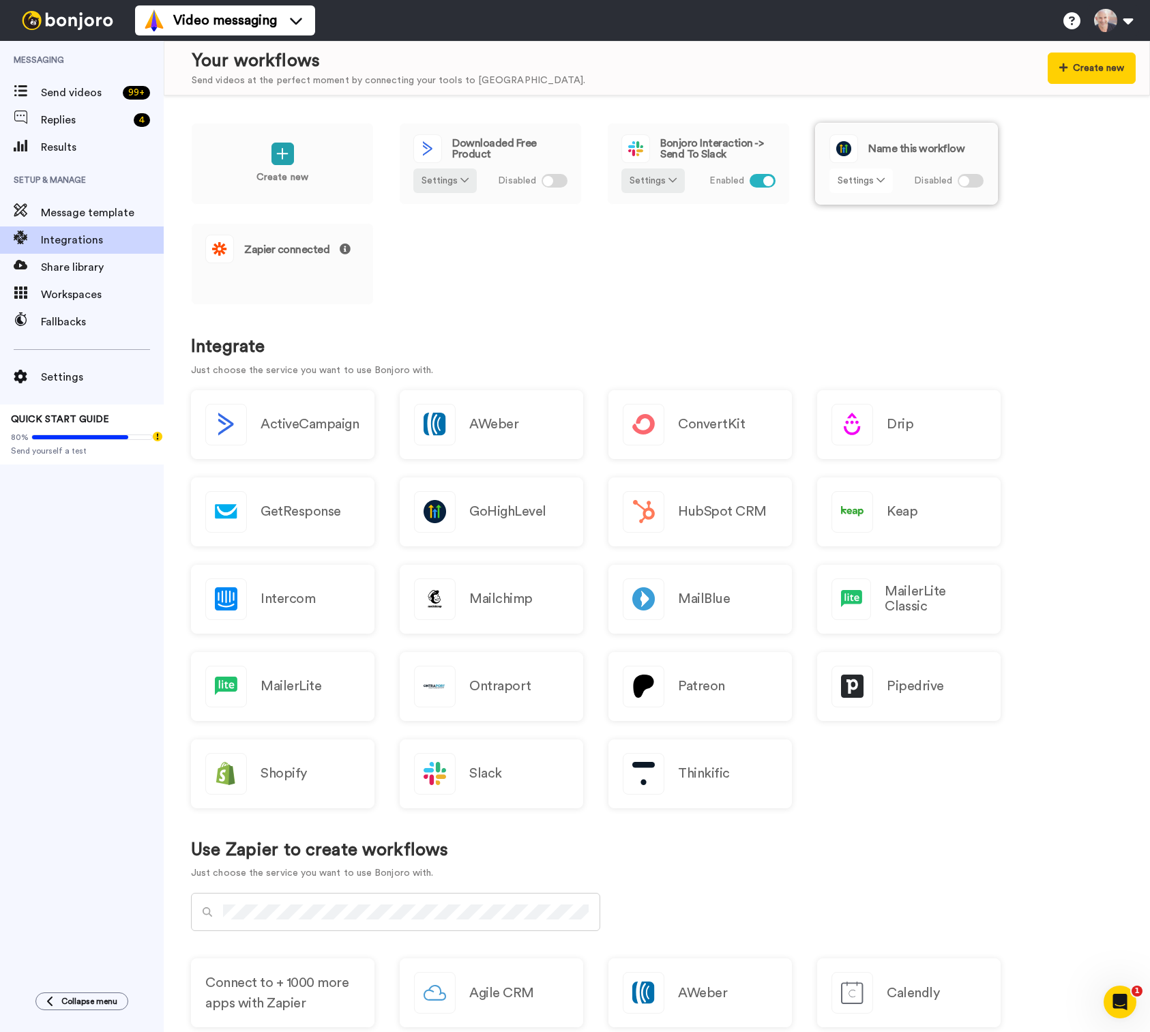
click at [868, 178] on button "Settings" at bounding box center [860, 180] width 63 height 25
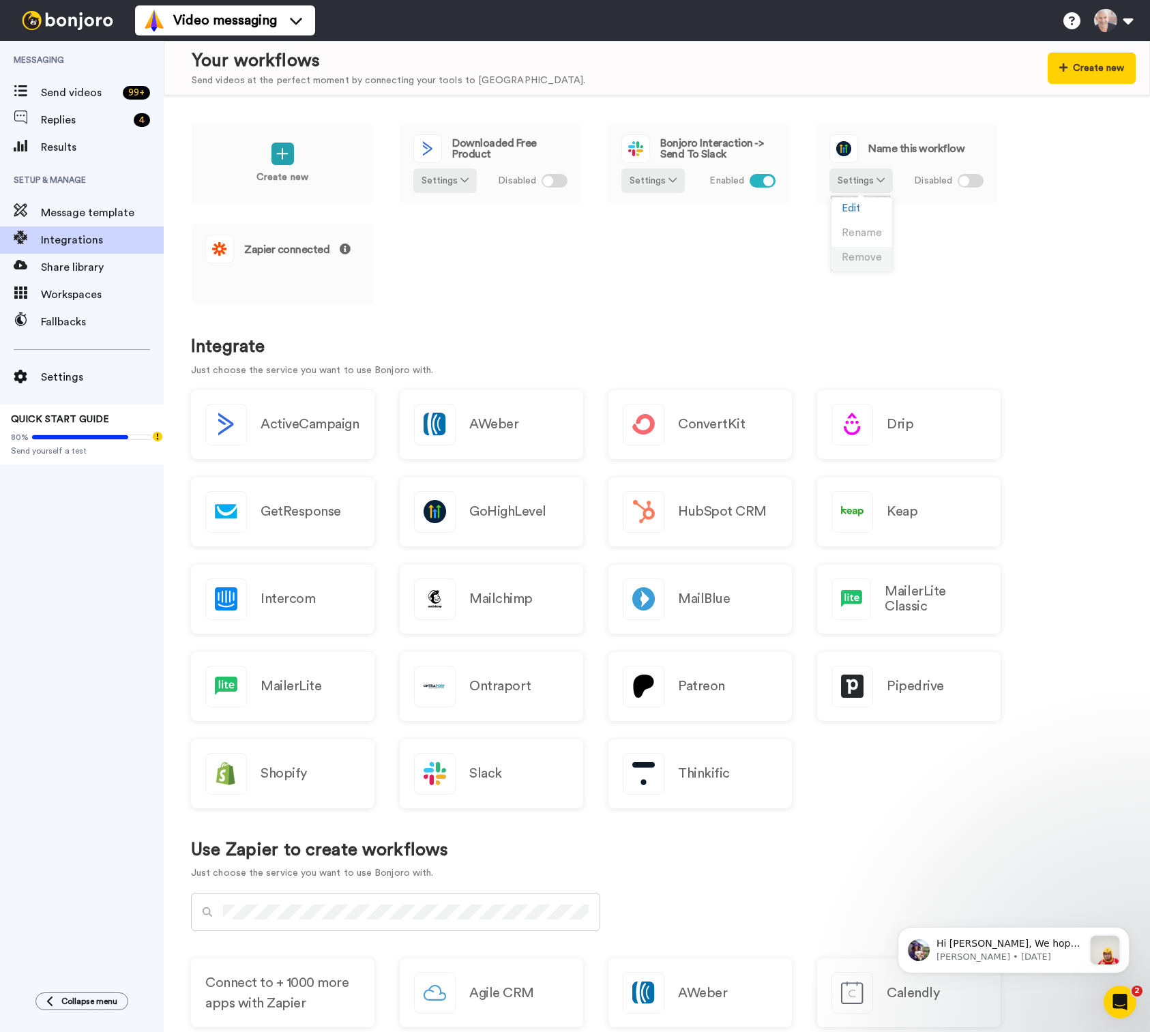
click at [870, 257] on span "Remove" at bounding box center [862, 257] width 40 height 10
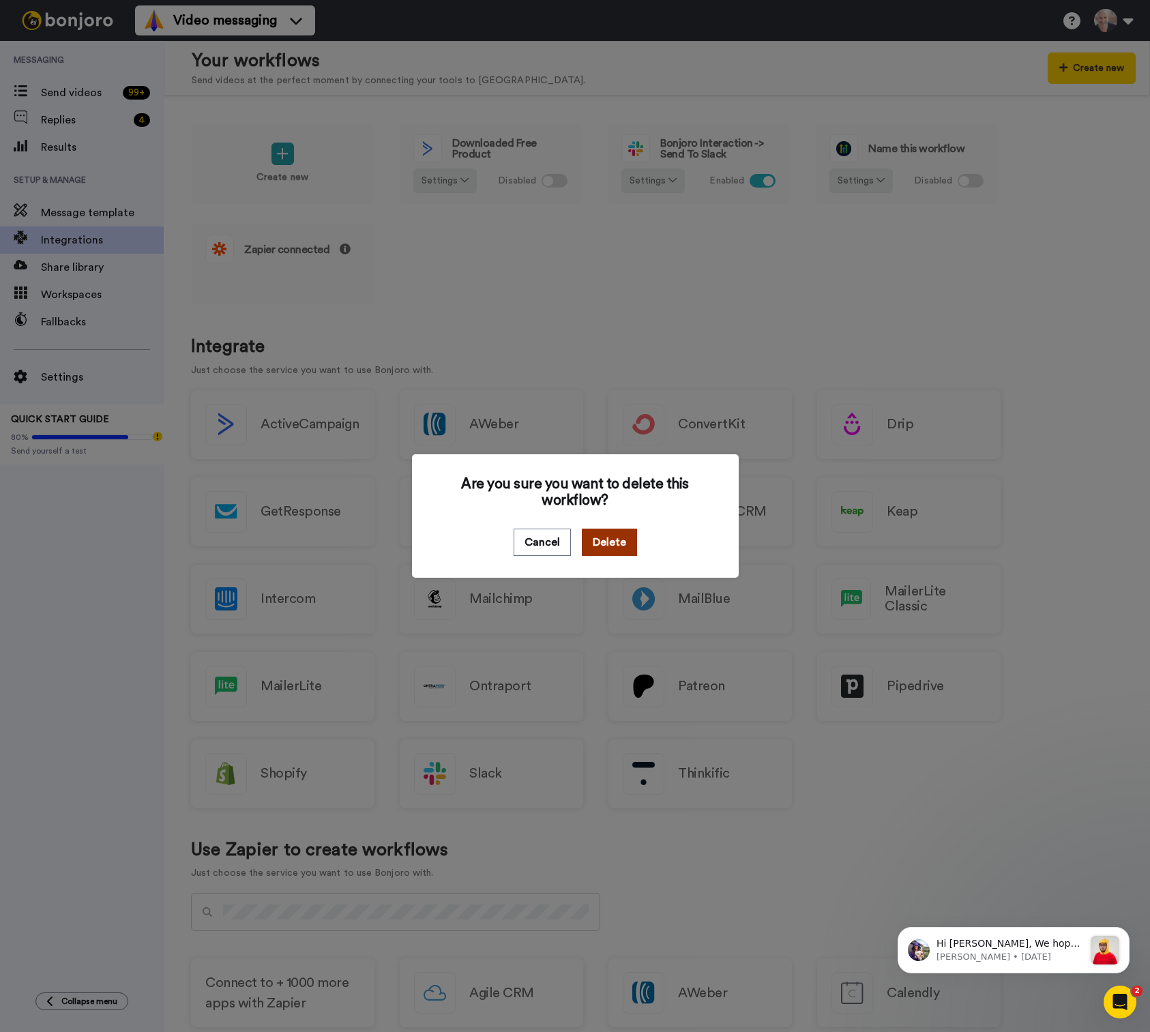
click at [603, 548] on button "Delete" at bounding box center [609, 542] width 55 height 27
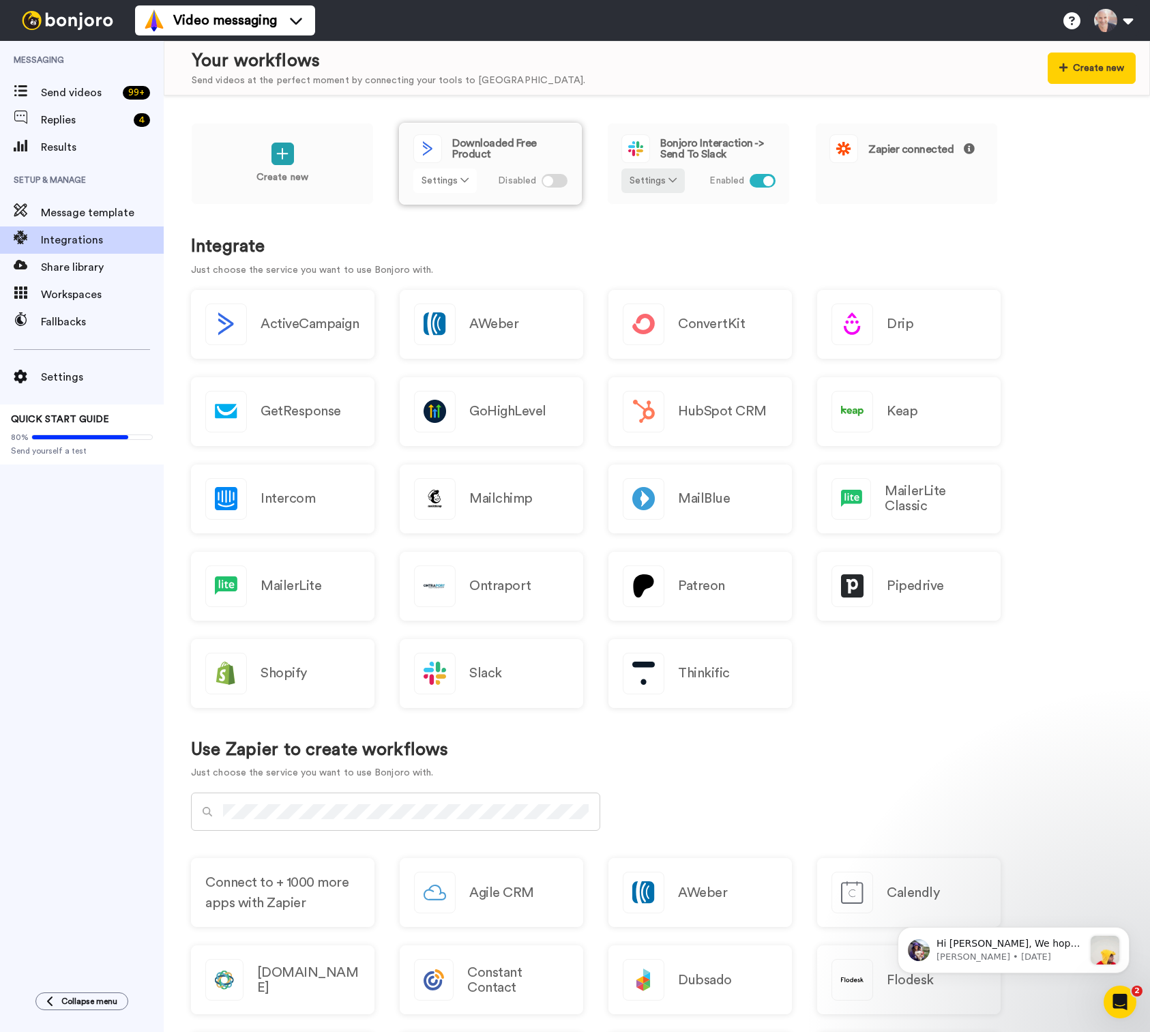
click at [457, 184] on button "Settings" at bounding box center [444, 180] width 63 height 25
click at [449, 252] on span "Remove" at bounding box center [446, 257] width 40 height 10
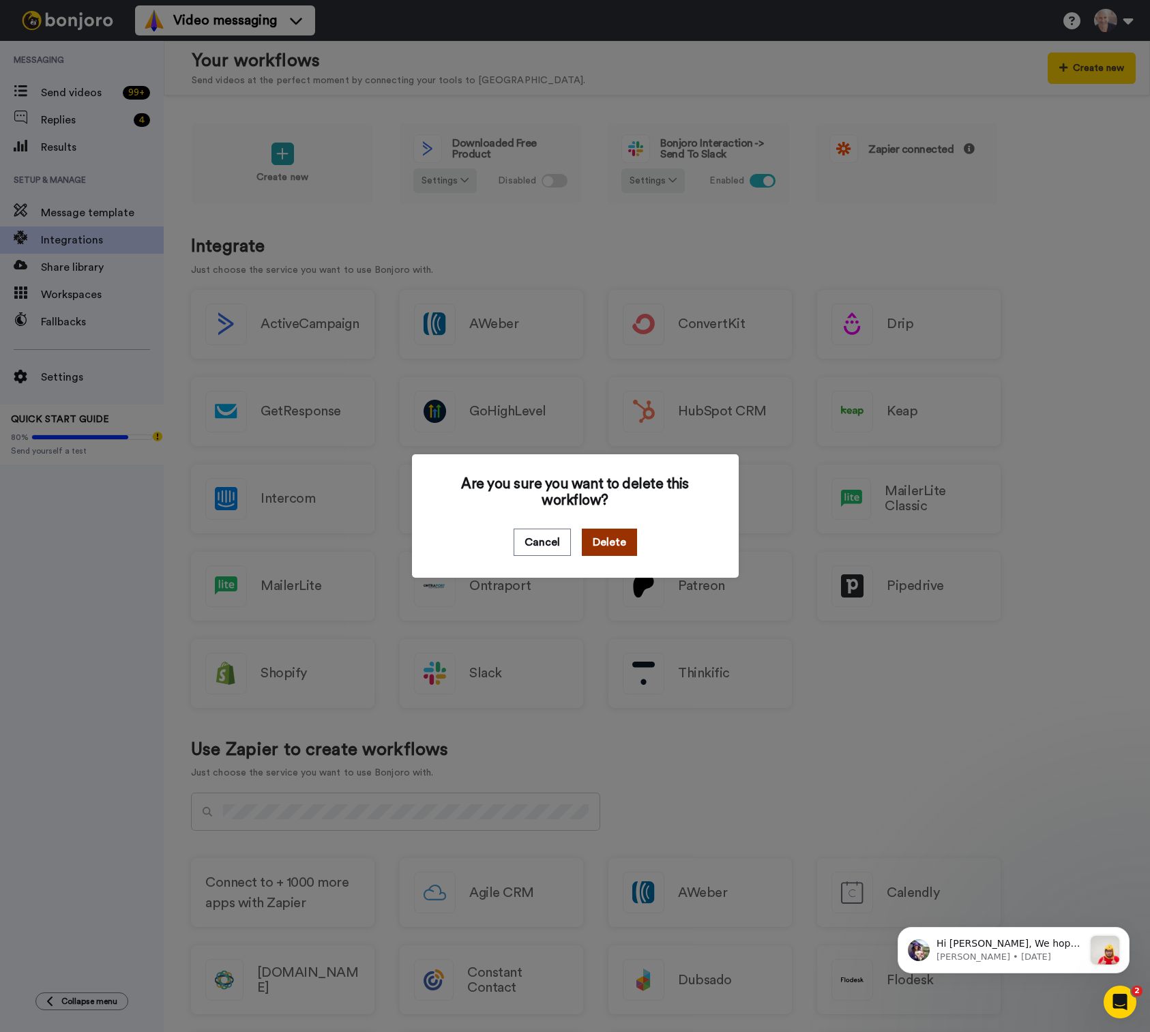
click at [606, 549] on button "Delete" at bounding box center [609, 542] width 55 height 27
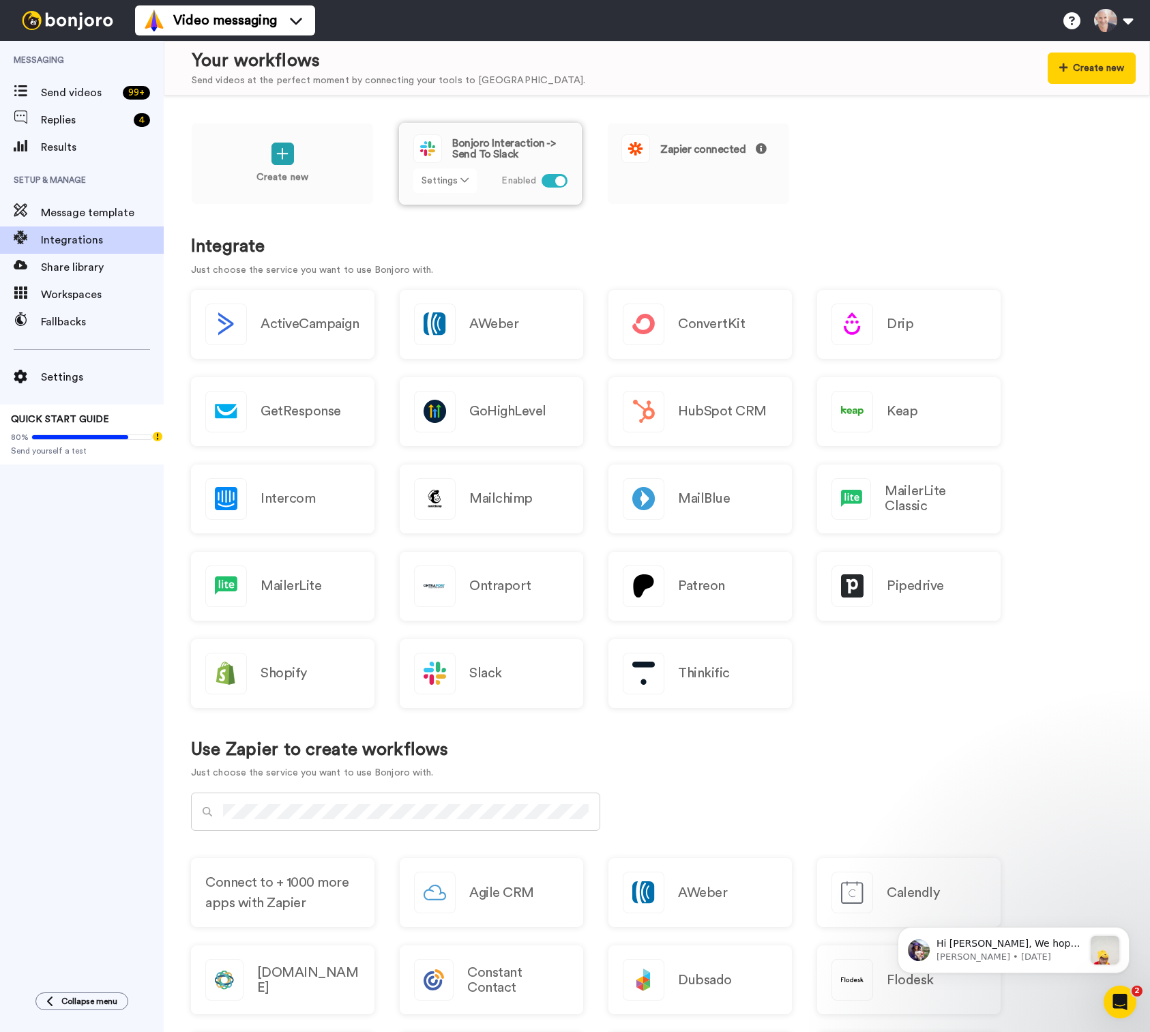
click at [448, 179] on button "Settings" at bounding box center [444, 180] width 63 height 25
click at [435, 210] on span "Edit" at bounding box center [435, 208] width 18 height 10
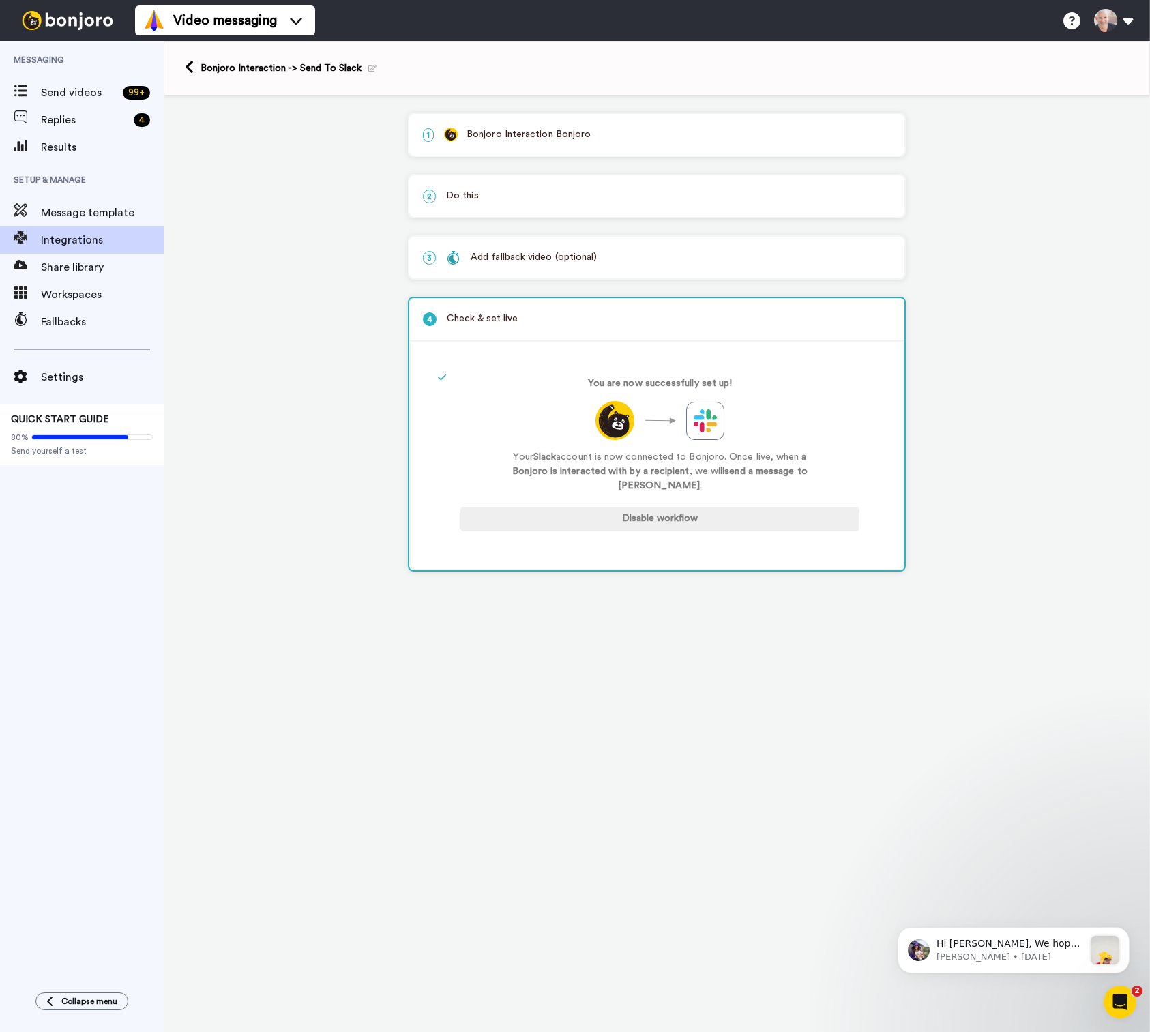
click at [548, 142] on p "1 Bonjoro Interaction Bonjoro" at bounding box center [657, 135] width 468 height 14
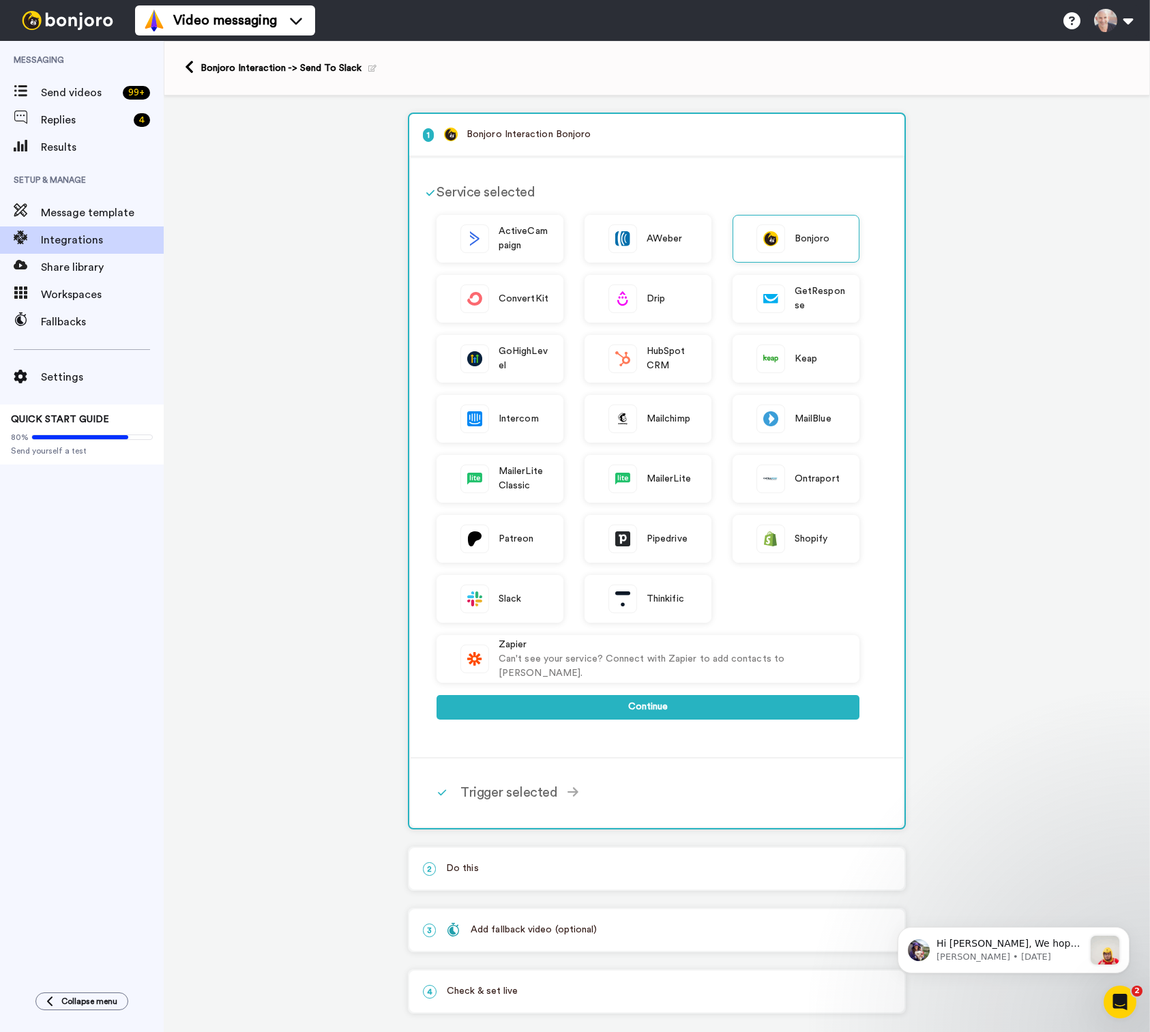
click at [548, 142] on p "1 Bonjoro Interaction Bonjoro" at bounding box center [657, 135] width 468 height 14
click at [625, 705] on button "Continue" at bounding box center [647, 707] width 423 height 25
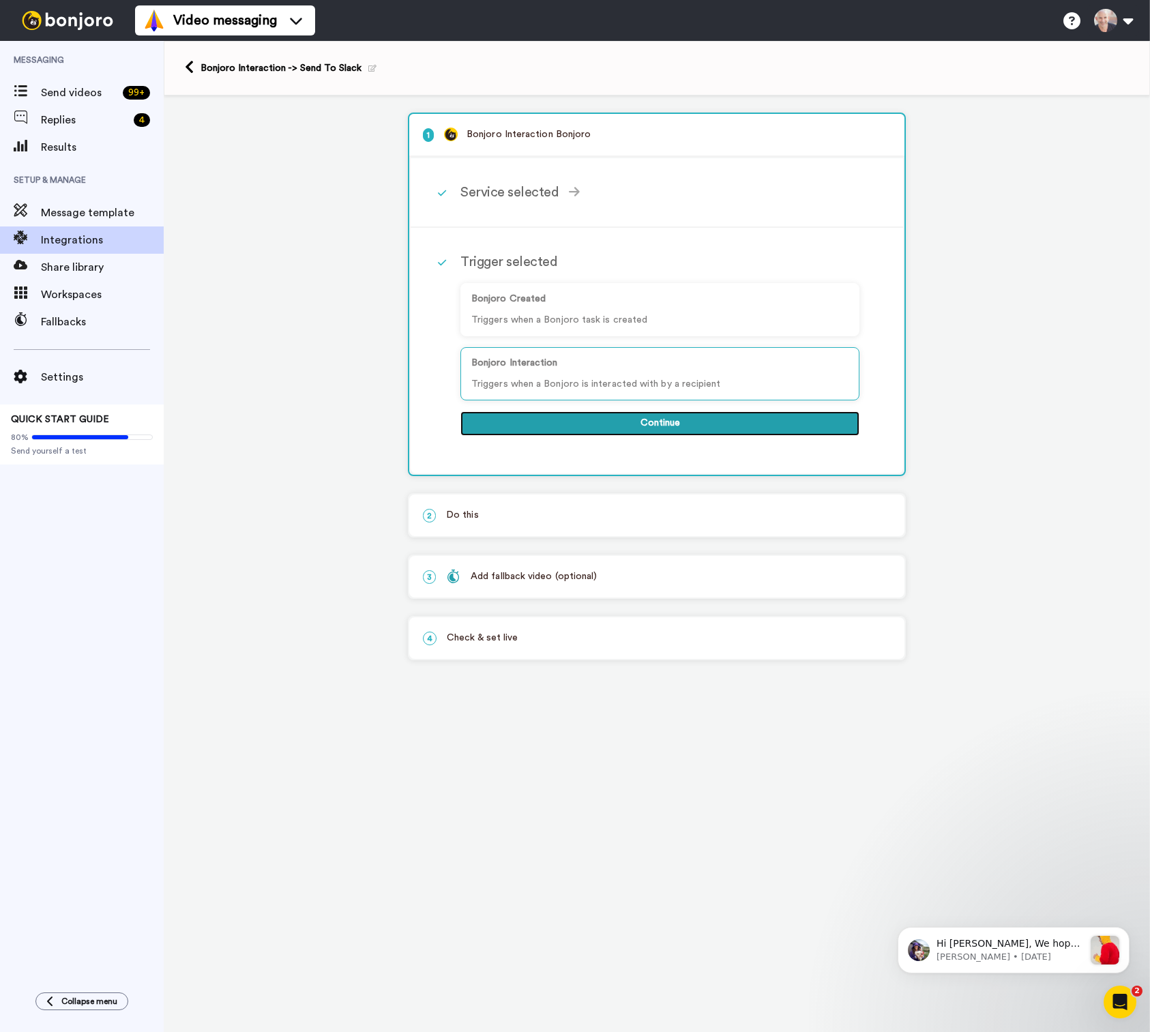
click at [647, 426] on button "Continue" at bounding box center [659, 423] width 399 height 25
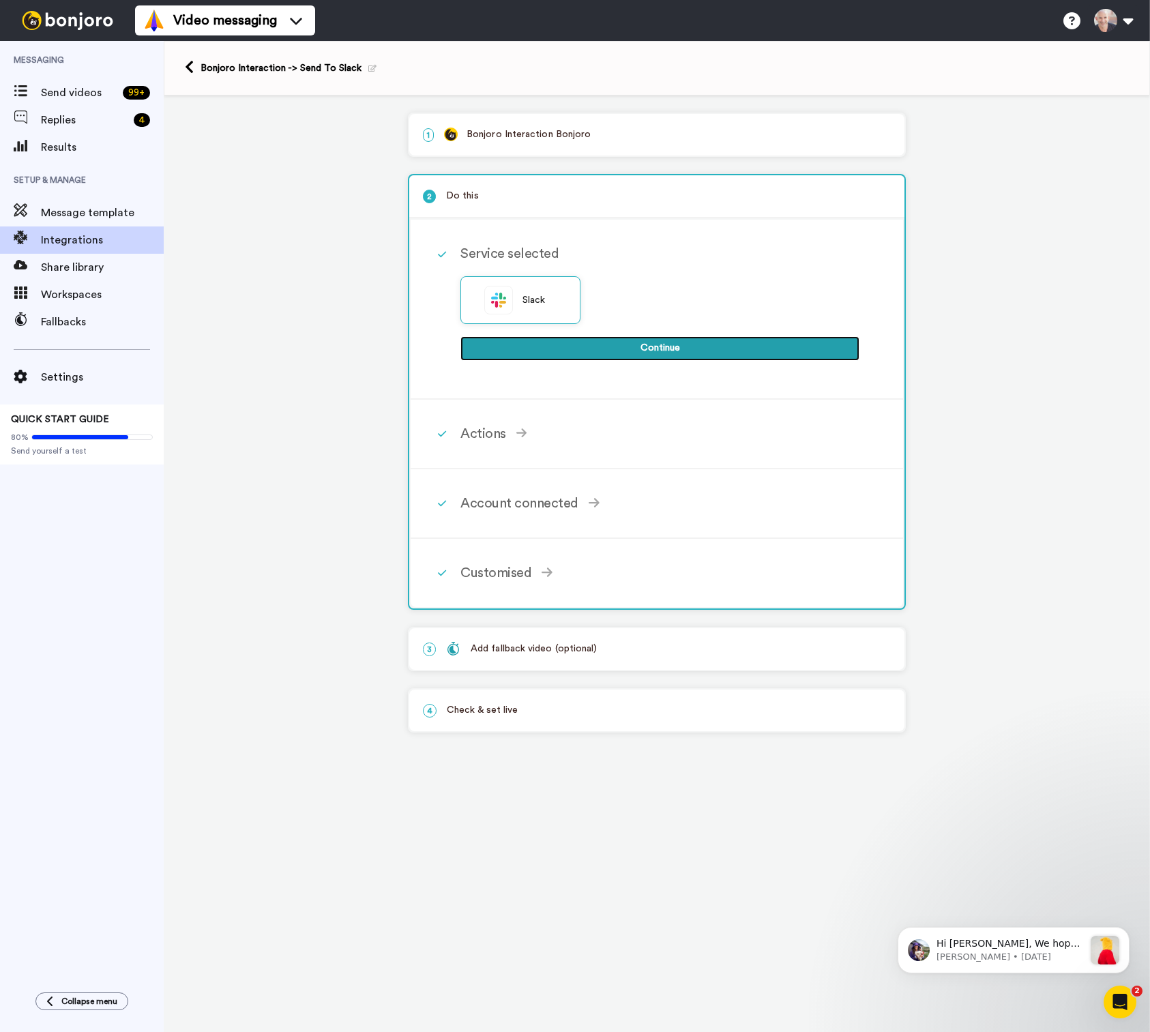
click at [627, 355] on button "Continue" at bounding box center [659, 348] width 399 height 25
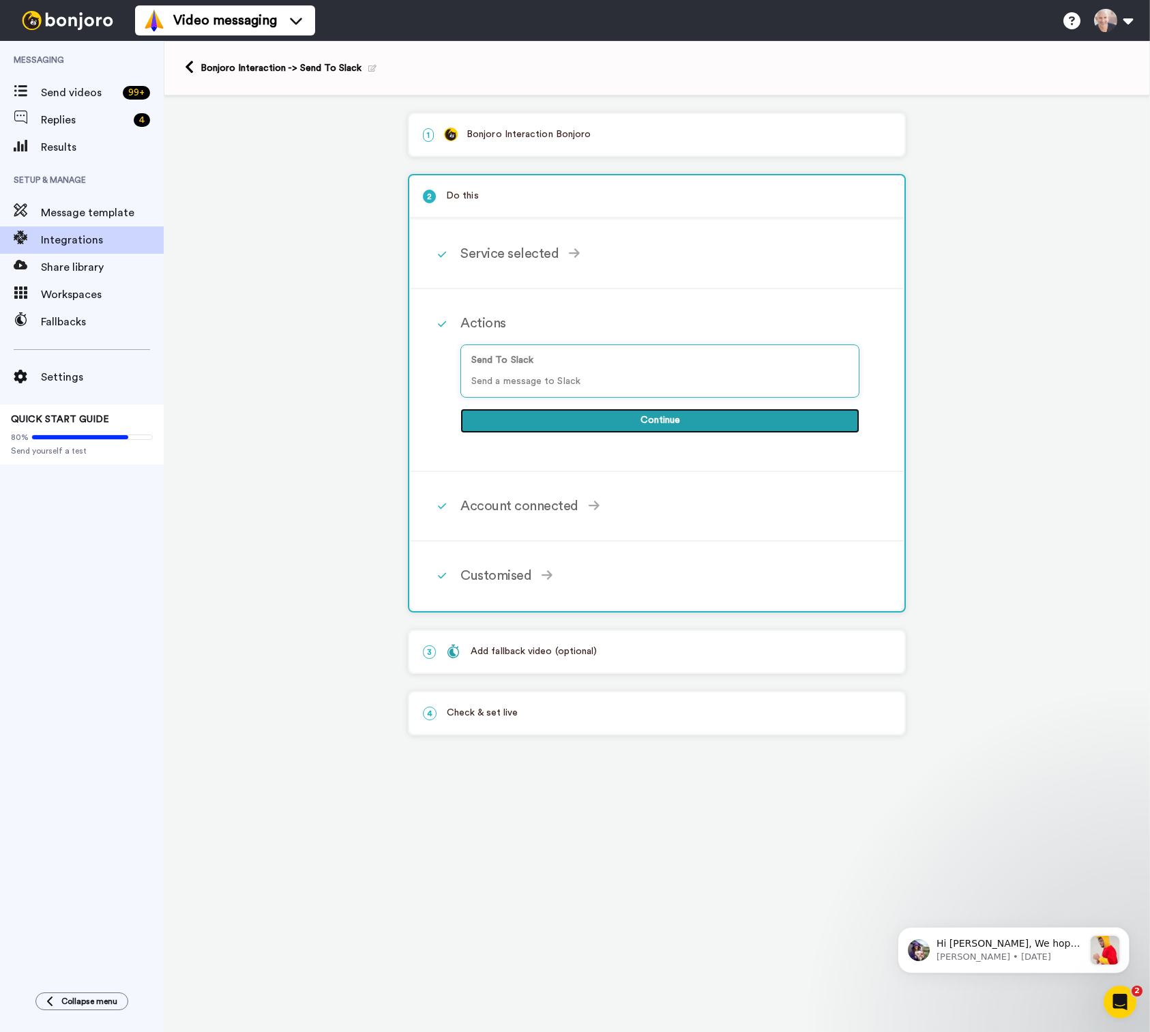
click at [635, 419] on button "Continue" at bounding box center [659, 421] width 399 height 25
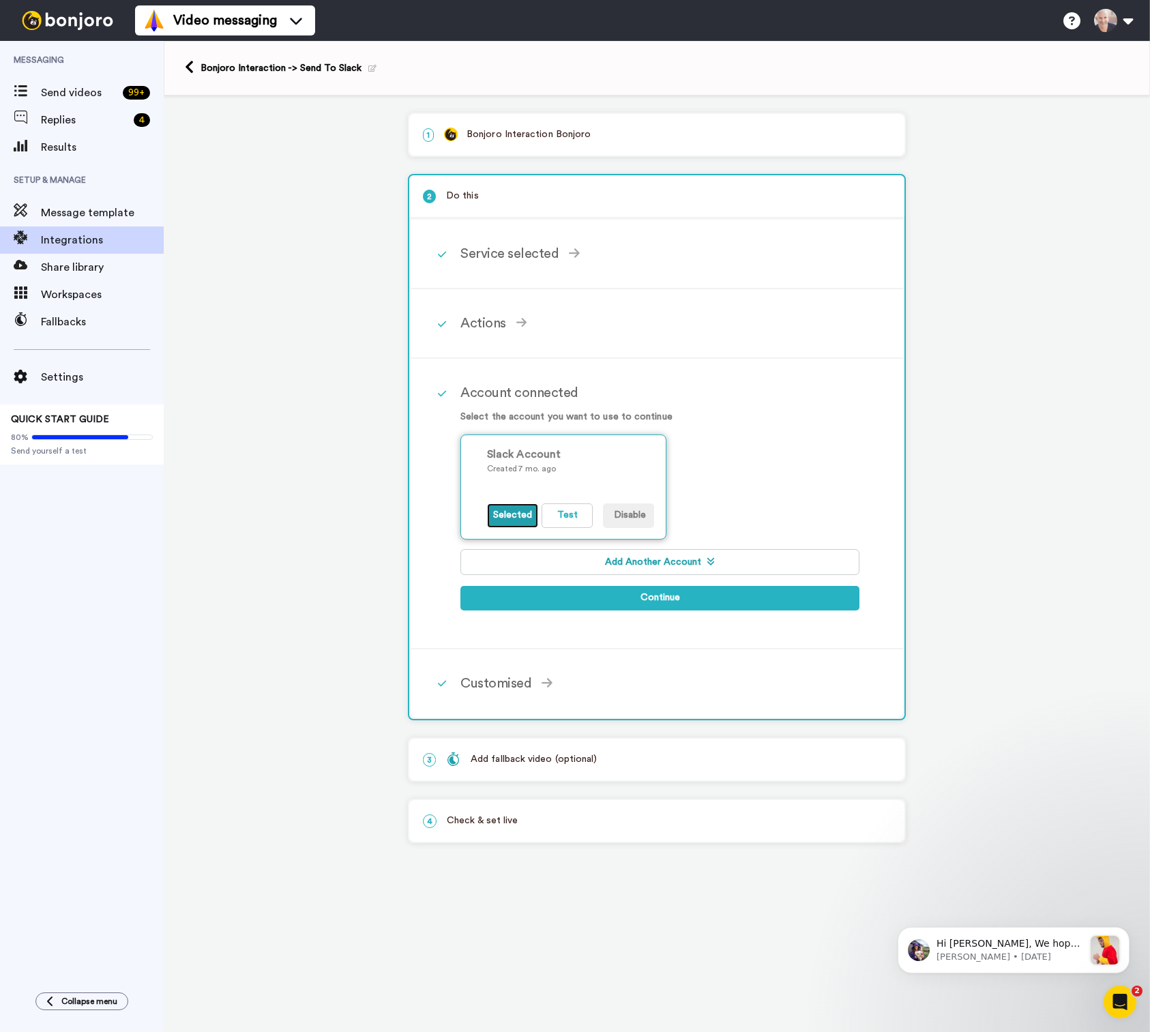
click at [500, 518] on button "Selected" at bounding box center [512, 515] width 51 height 25
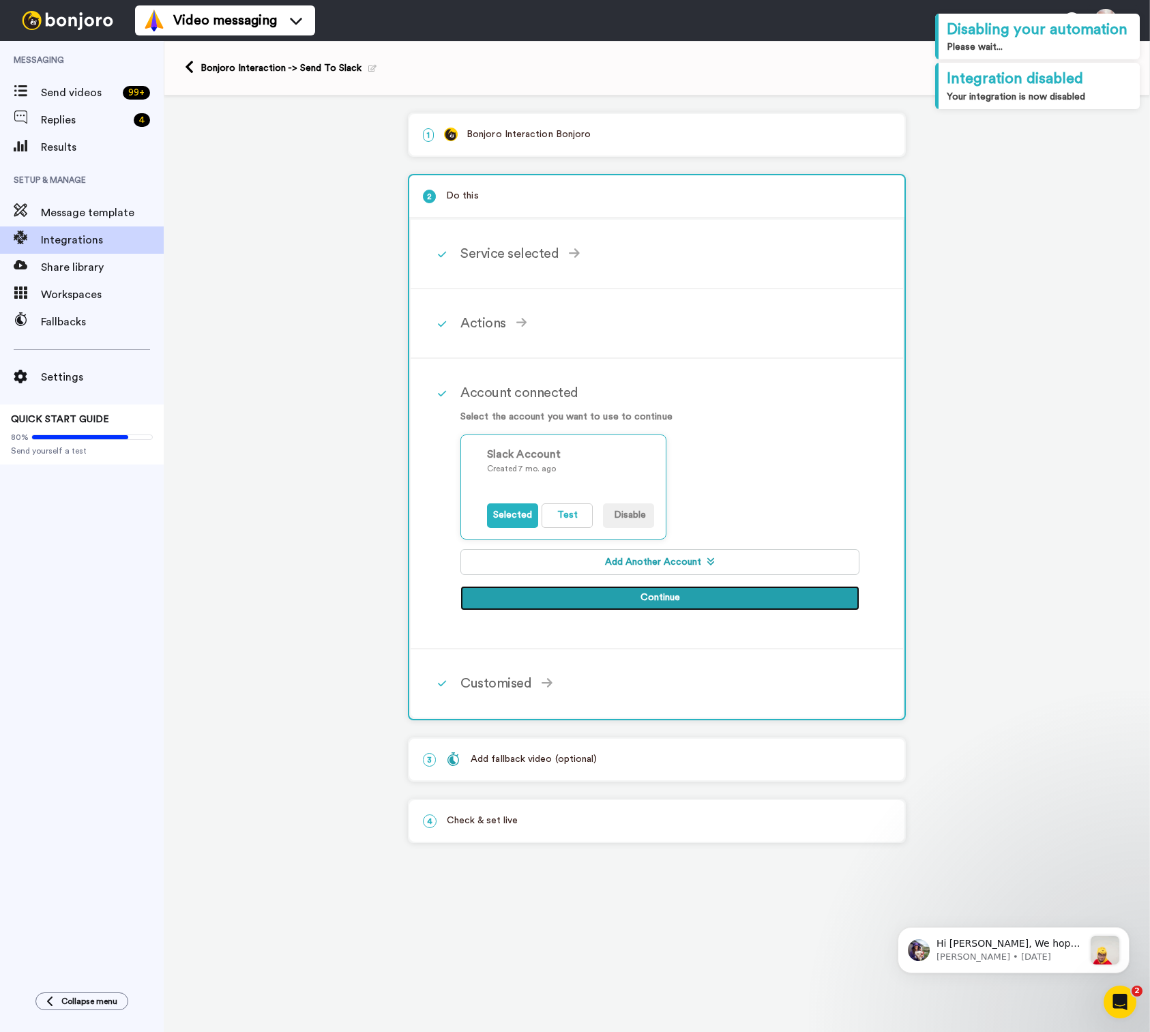
click at [637, 597] on button "Continue" at bounding box center [659, 598] width 399 height 25
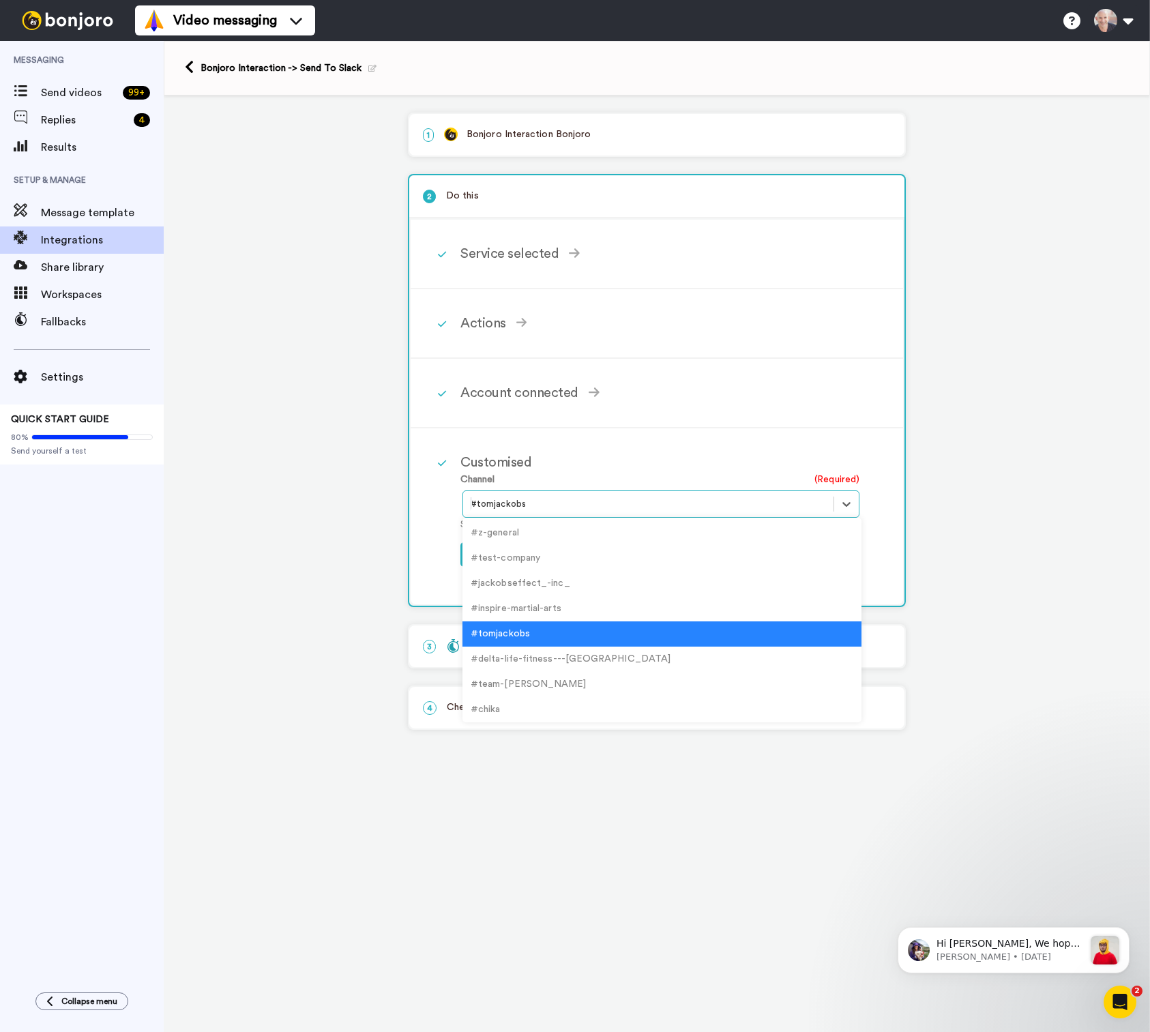
click at [635, 503] on div at bounding box center [648, 504] width 357 height 16
click at [563, 393] on div "Account connected" at bounding box center [659, 393] width 399 height 20
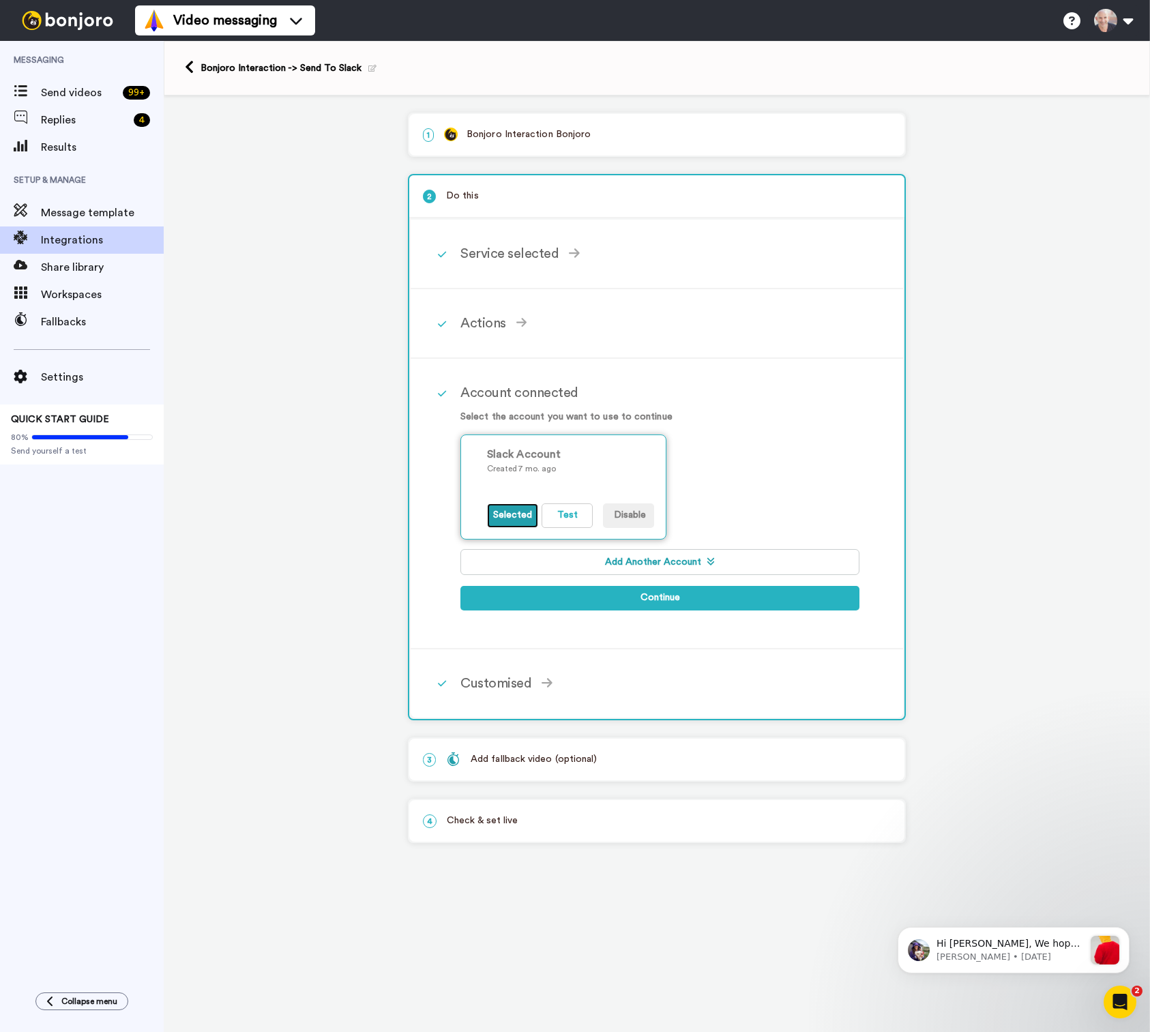
click at [512, 520] on button "Selected" at bounding box center [512, 515] width 51 height 25
click at [651, 557] on button "Add Another Account" at bounding box center [659, 562] width 399 height 26
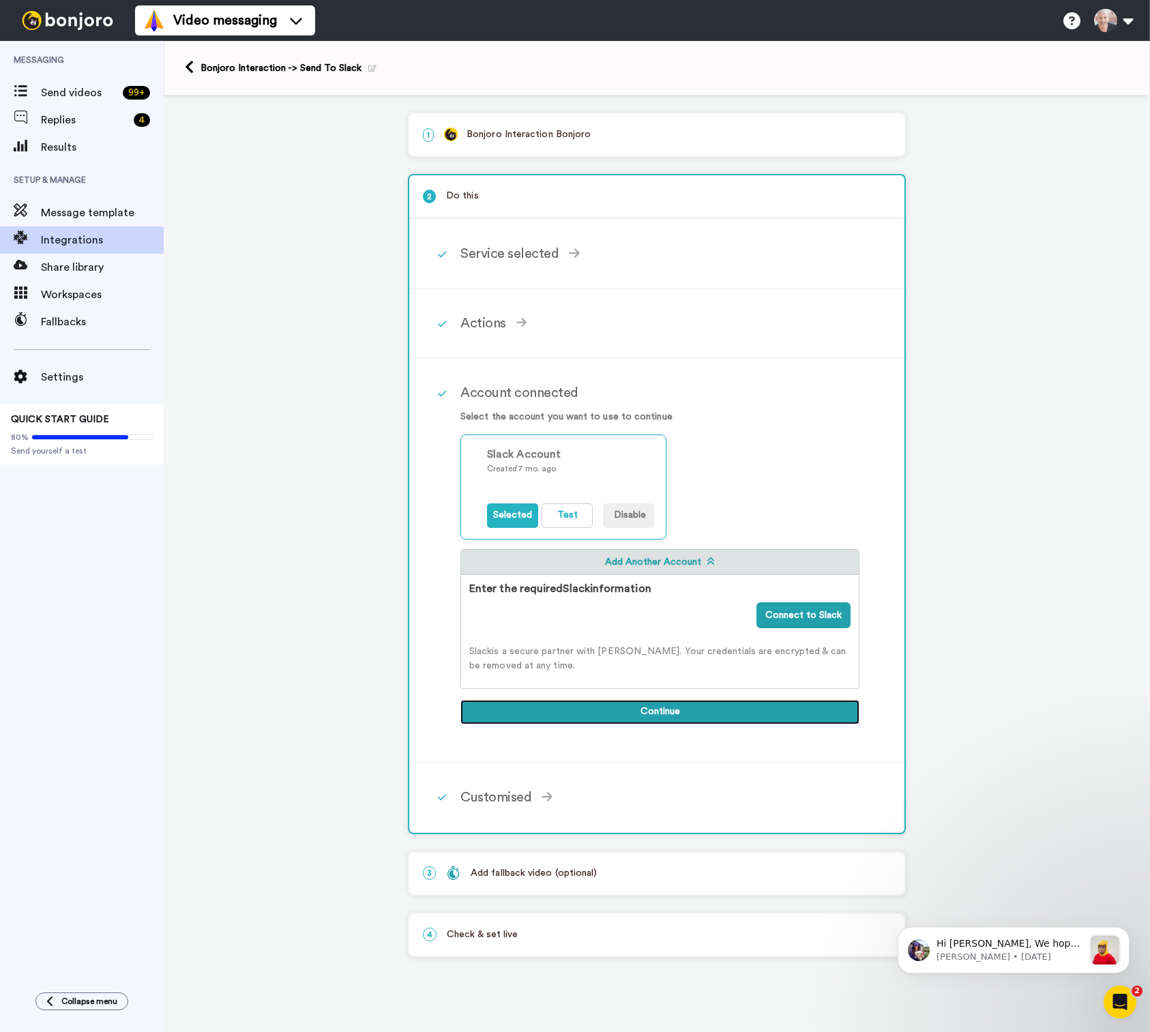
click at [668, 717] on button "Continue" at bounding box center [659, 712] width 399 height 25
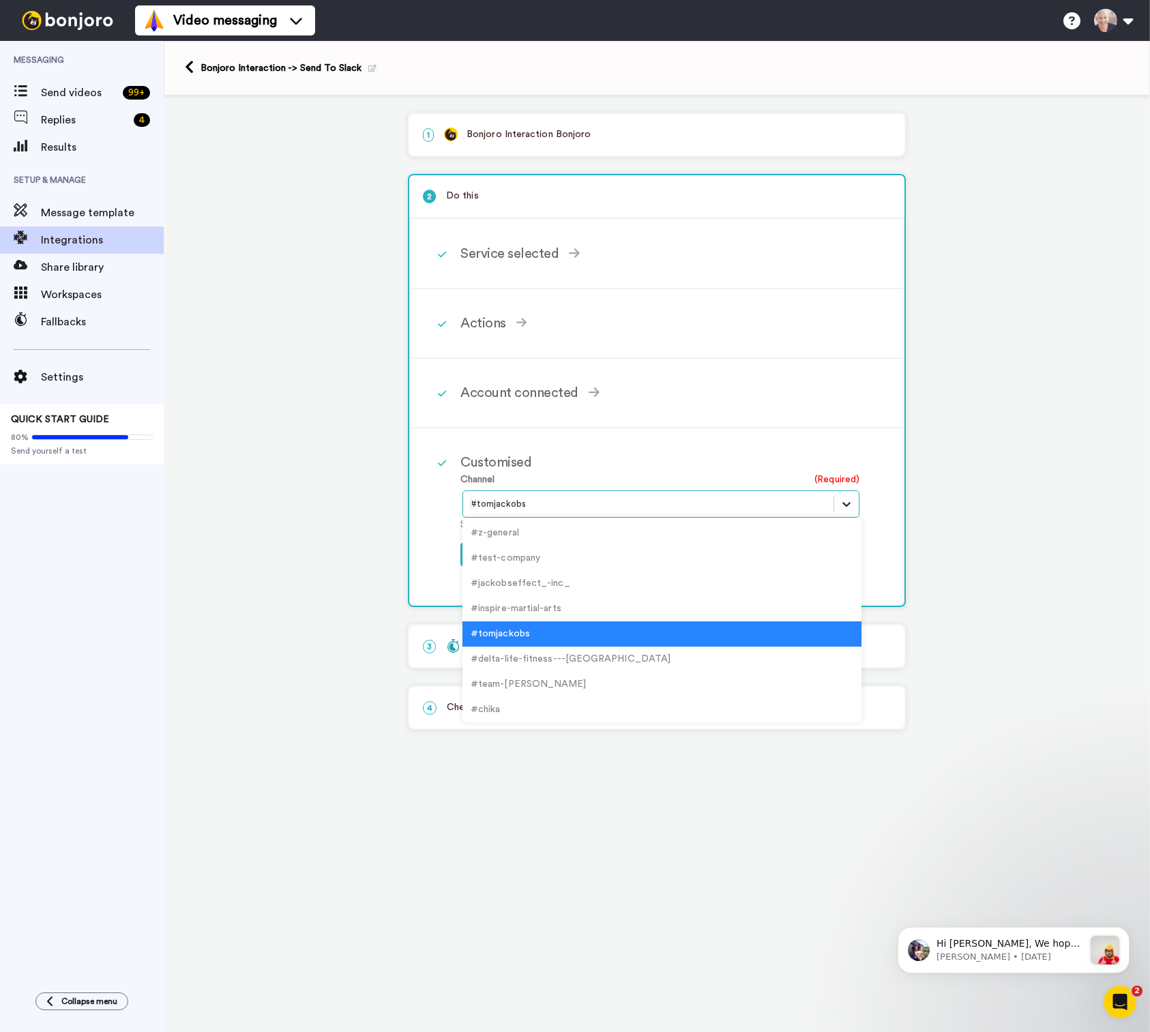
click at [848, 501] on icon at bounding box center [847, 504] width 14 height 14
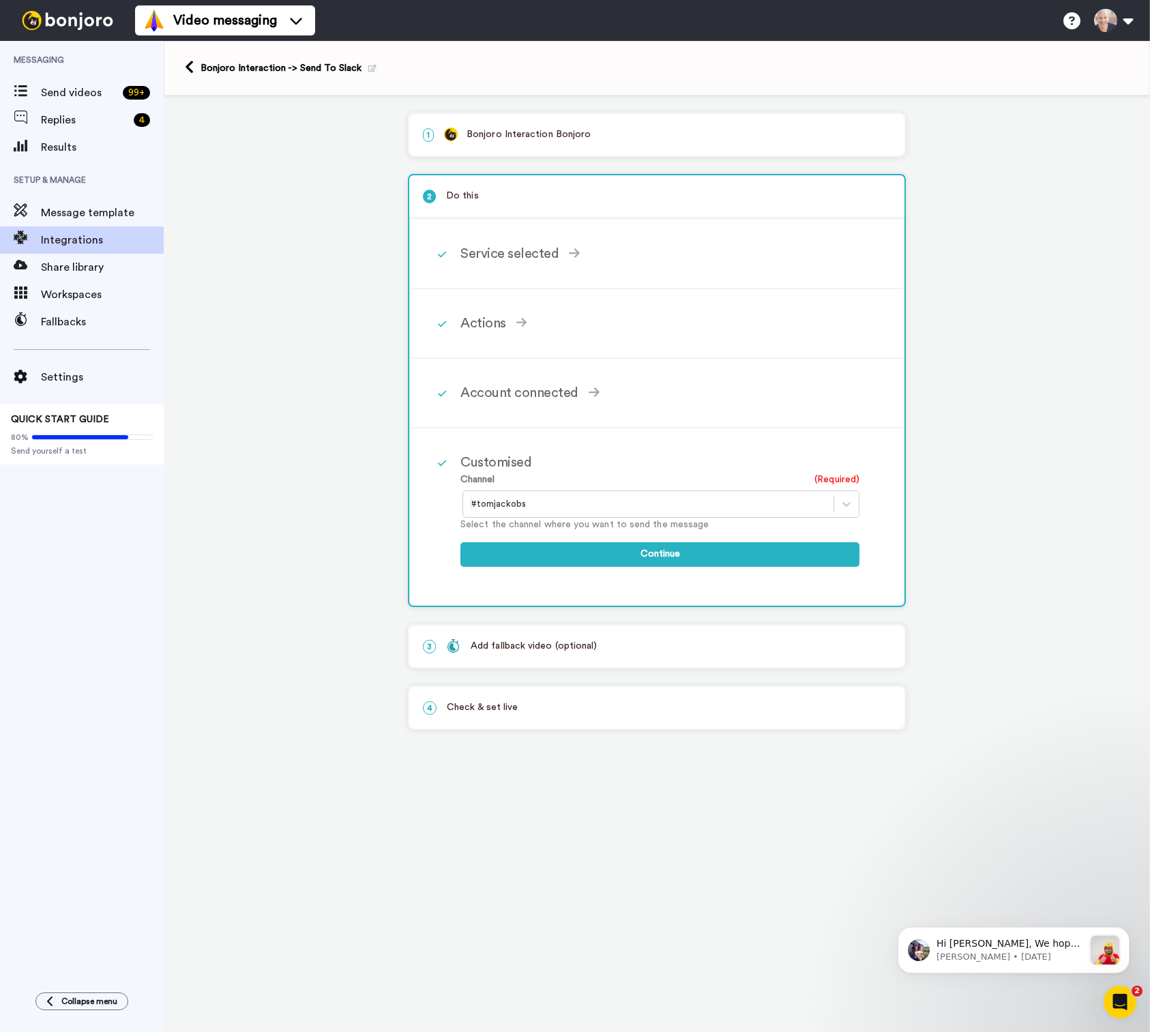
click at [338, 653] on div "1 Bonjoro Interaction Bonjoro Service selected ActiveCampaign AWeber Bonjoro Co…" at bounding box center [657, 429] width 986 height 668
click at [536, 653] on div "Add fallback video (optional)" at bounding box center [521, 646] width 151 height 14
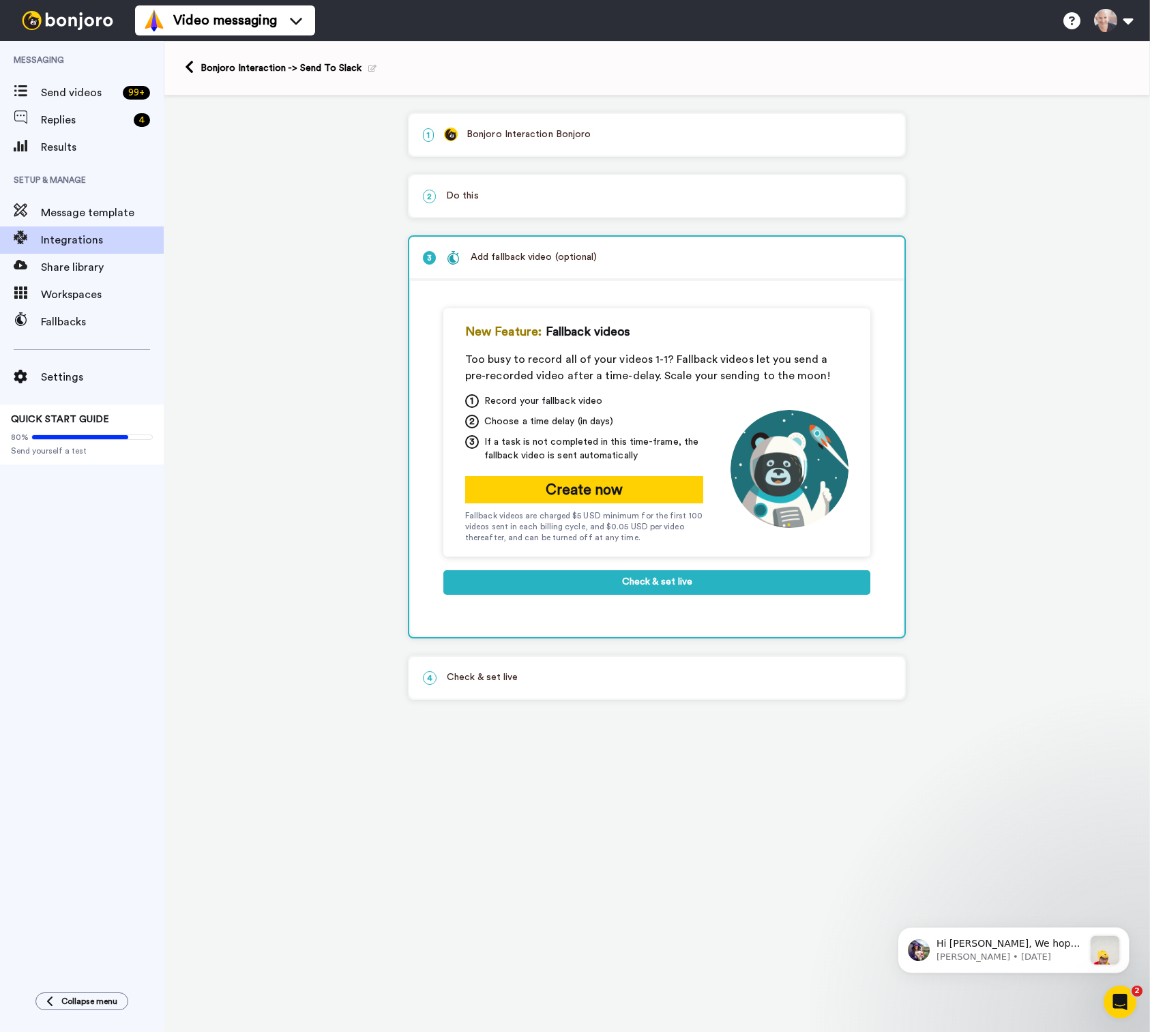
click at [528, 685] on p "4 Check & set live" at bounding box center [657, 677] width 468 height 14
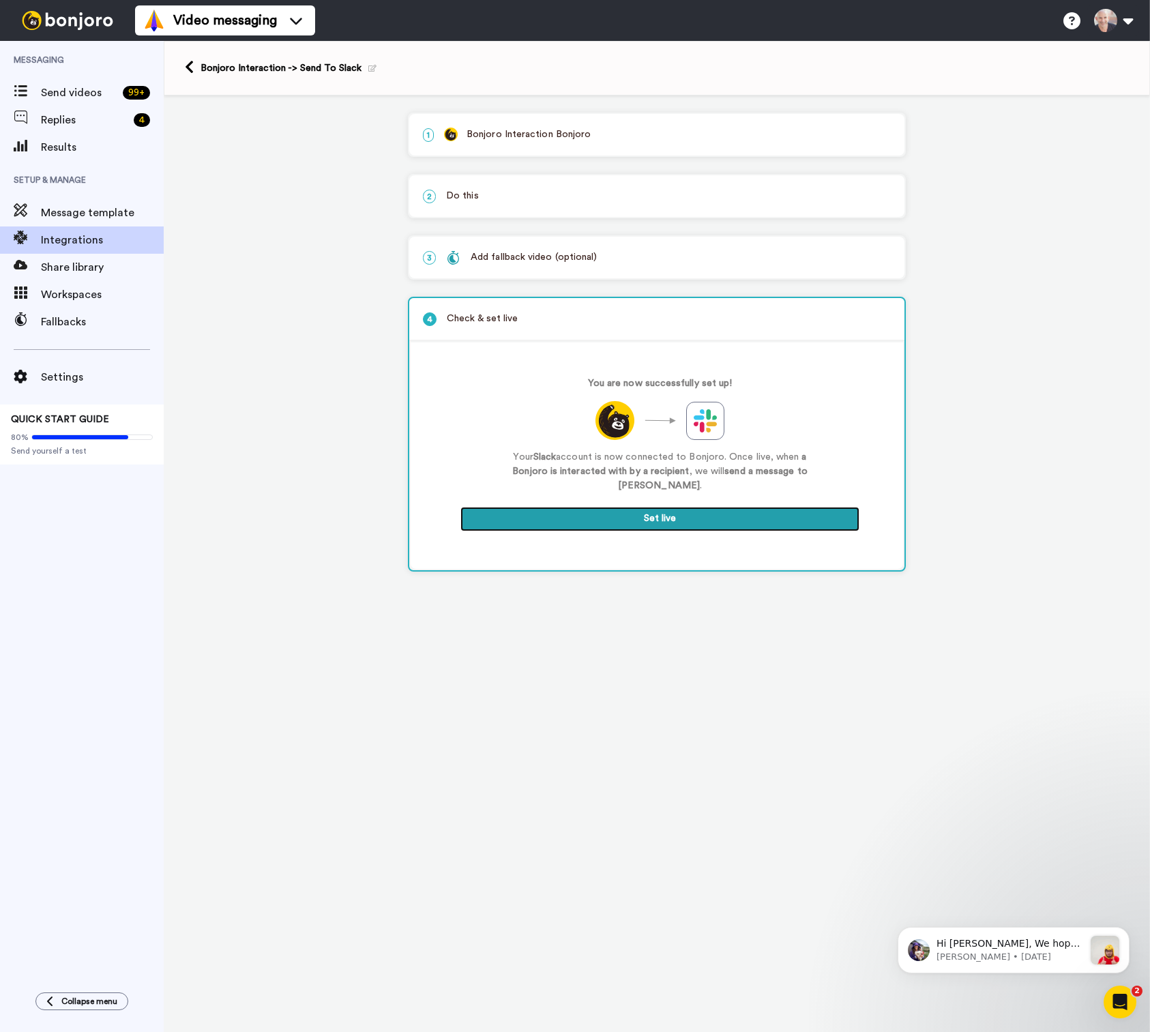
click at [651, 524] on button "Set live" at bounding box center [659, 519] width 399 height 25
